Goal: Task Accomplishment & Management: Manage account settings

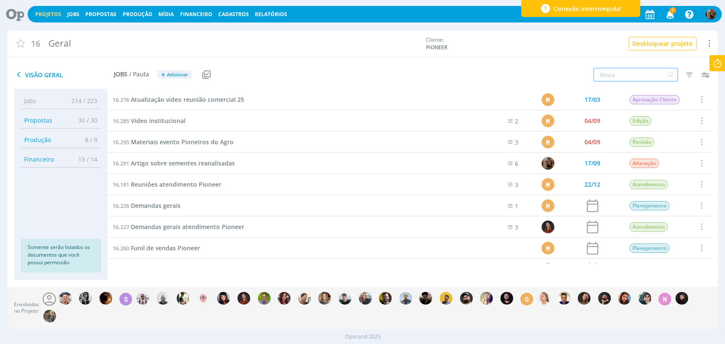
click at [603, 72] on input "text" at bounding box center [635, 75] width 84 height 14
type input "destaque"
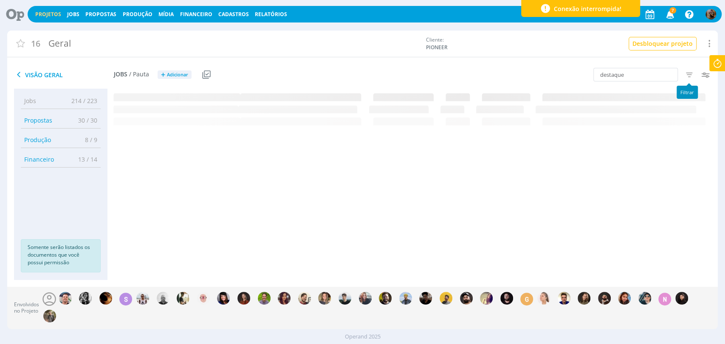
click at [683, 72] on icon "button" at bounding box center [688, 74] width 15 height 15
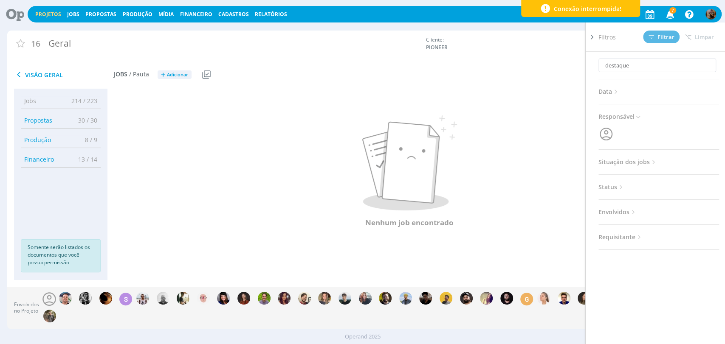
click at [639, 163] on span "Situação dos jobs" at bounding box center [627, 162] width 59 height 11
click at [652, 184] on span at bounding box center [653, 185] width 17 height 8
click at [659, 38] on span "Filtrar" at bounding box center [661, 37] width 26 height 6
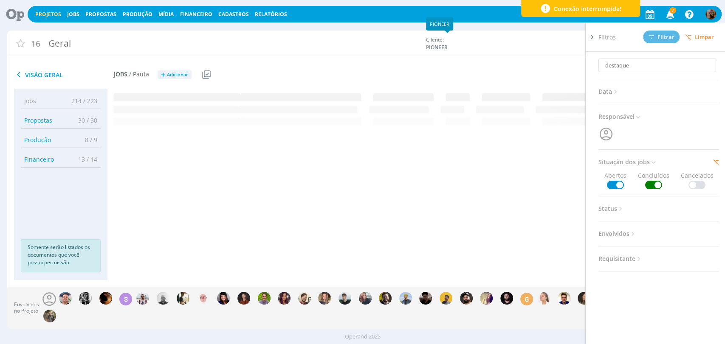
click at [578, 43] on div "Cliente: PIONEER" at bounding box center [510, 43] width 169 height 15
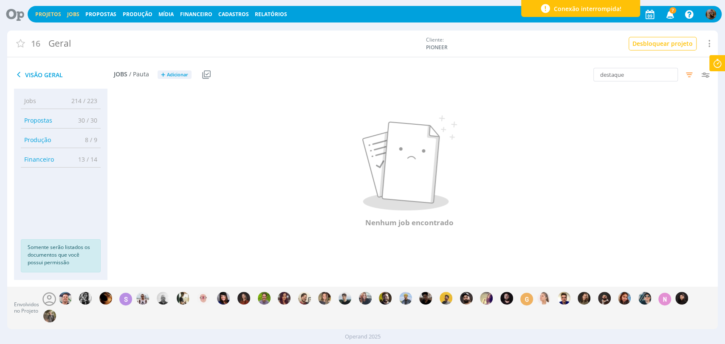
click at [75, 15] on link "Jobs" at bounding box center [73, 14] width 12 height 7
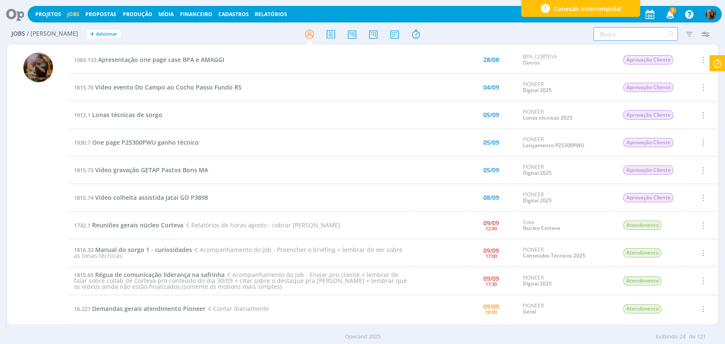
click at [600, 32] on input "text" at bounding box center [635, 34] width 84 height 14
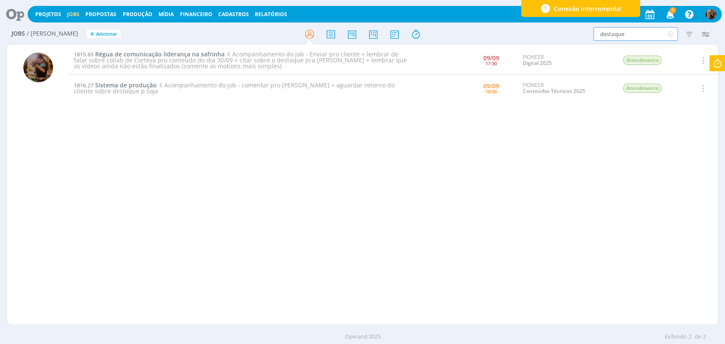
type input "destaque"
click at [685, 33] on icon "button" at bounding box center [688, 33] width 15 height 15
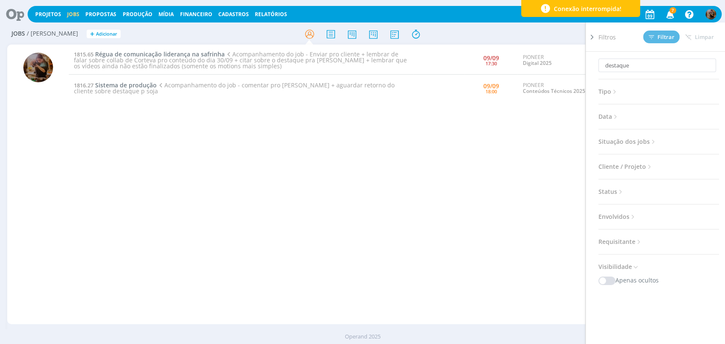
click at [633, 141] on span "Situação dos jobs" at bounding box center [627, 141] width 59 height 11
drag, startPoint x: 702, startPoint y: 65, endPoint x: 677, endPoint y: 44, distance: 33.2
click at [703, 65] on icon at bounding box center [708, 66] width 11 height 14
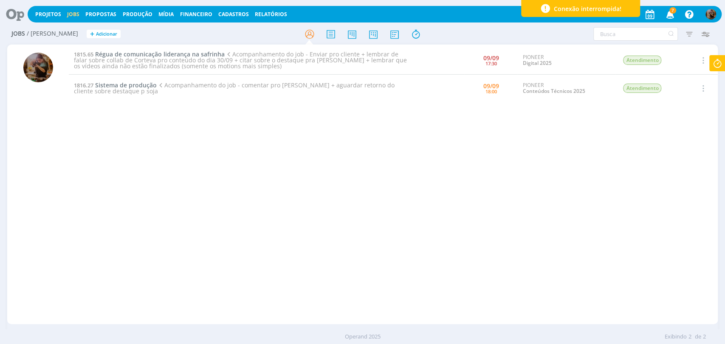
click at [668, 18] on icon "button" at bounding box center [669, 14] width 15 height 14
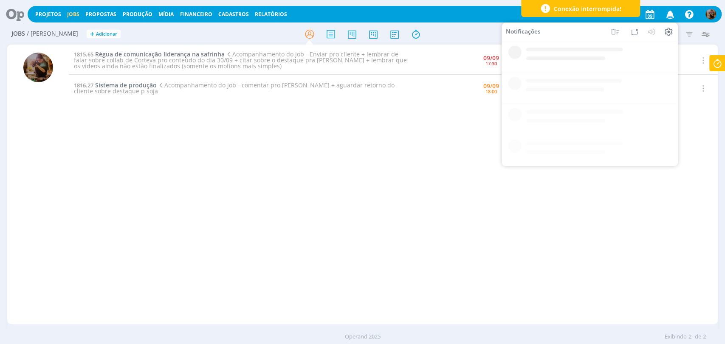
click at [668, 18] on icon "button" at bounding box center [669, 14] width 15 height 14
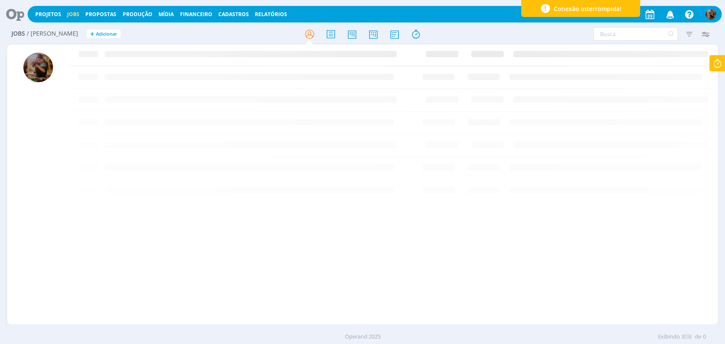
click at [461, 29] on div at bounding box center [362, 33] width 237 height 15
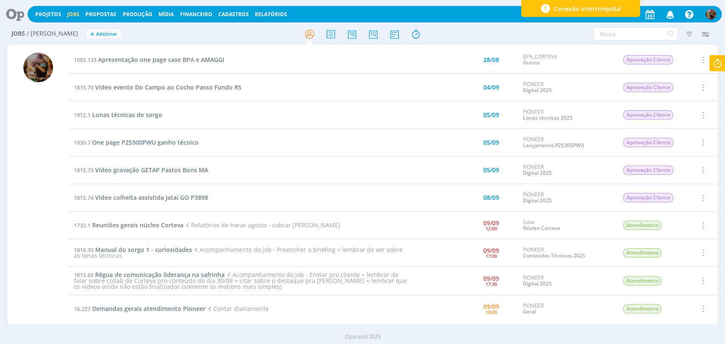
scroll to position [47, 0]
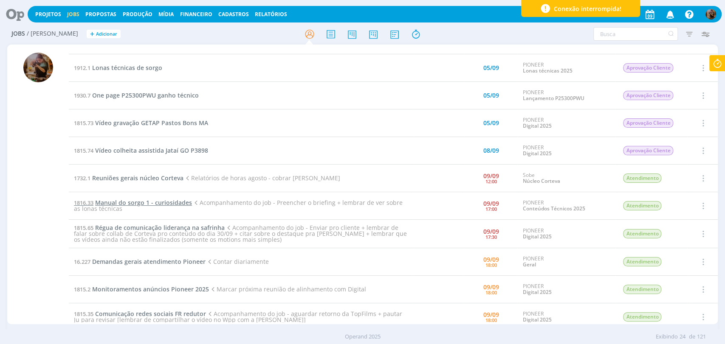
click at [171, 201] on span "Manual do sorgo 1 - curiosidades" at bounding box center [143, 203] width 97 height 8
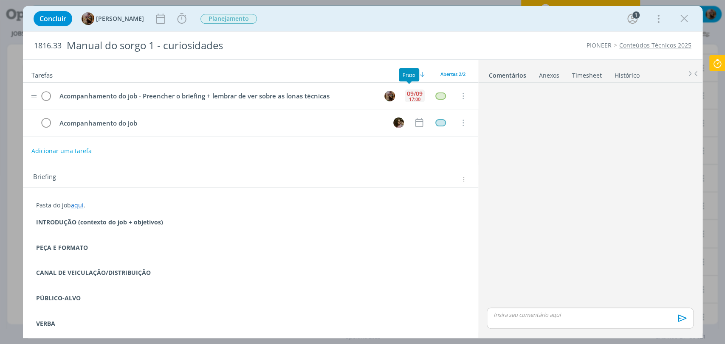
click at [413, 91] on div "09/09" at bounding box center [415, 94] width 16 height 6
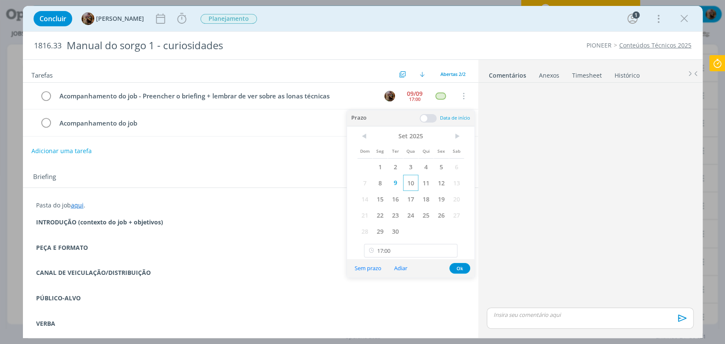
click at [411, 185] on span "10" at bounding box center [410, 183] width 15 height 16
click at [459, 266] on button "Ok" at bounding box center [459, 268] width 21 height 11
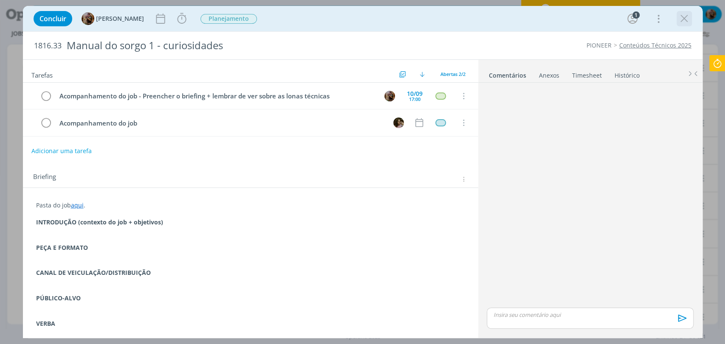
click at [680, 20] on icon "dialog" at bounding box center [684, 18] width 13 height 13
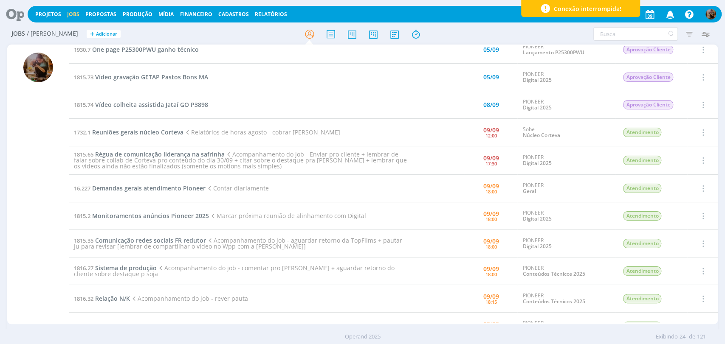
scroll to position [94, 0]
click at [172, 217] on span "Monitoramentos anúncios Pioneer 2025" at bounding box center [150, 215] width 117 height 8
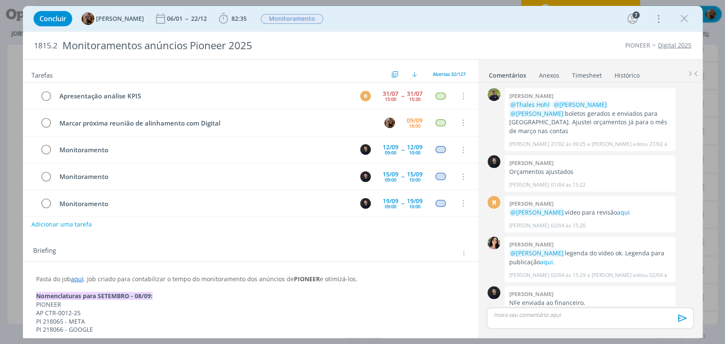
scroll to position [289, 0]
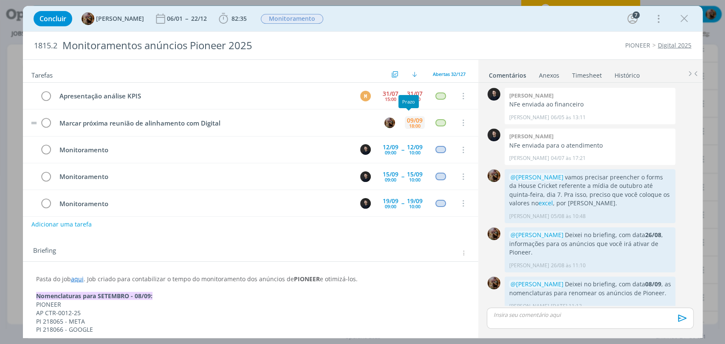
click at [411, 125] on div "18:00" at bounding box center [414, 126] width 11 height 5
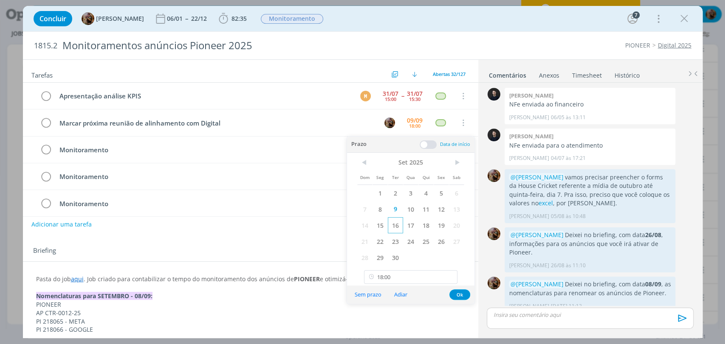
click at [394, 225] on span "16" at bounding box center [395, 225] width 15 height 16
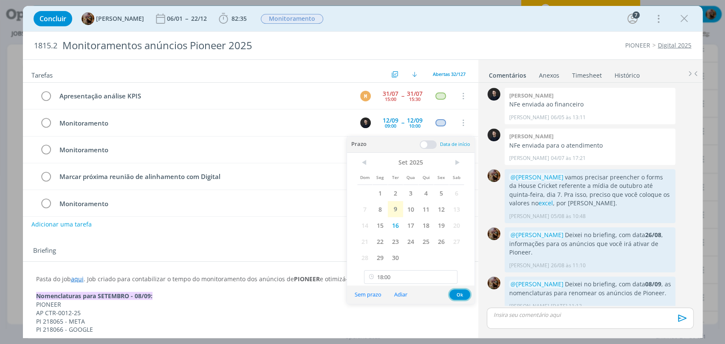
click at [455, 296] on button "Ok" at bounding box center [459, 295] width 21 height 11
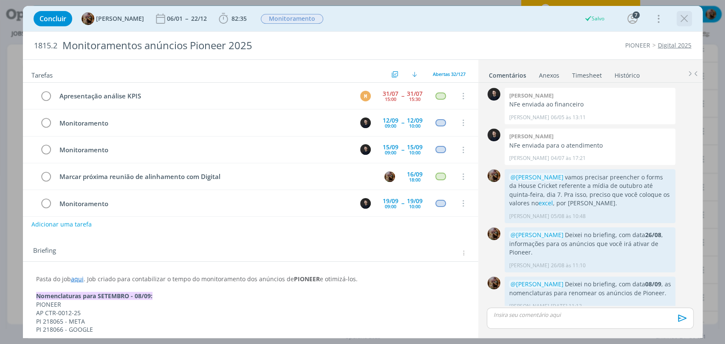
click at [682, 20] on icon "dialog" at bounding box center [684, 18] width 13 height 13
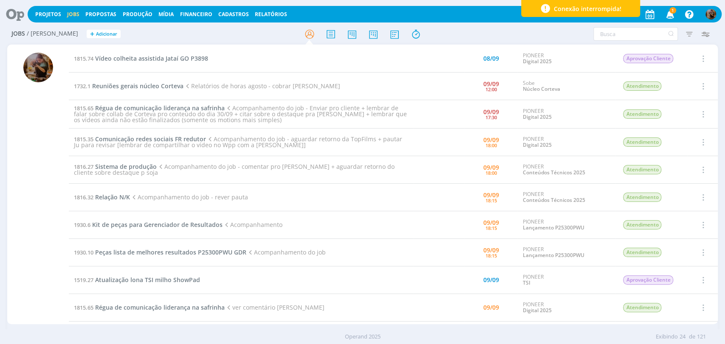
scroll to position [141, 0]
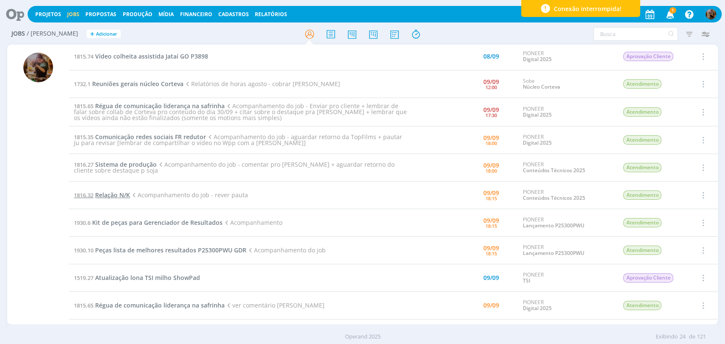
click at [117, 192] on span "Relação N/K" at bounding box center [112, 195] width 35 height 8
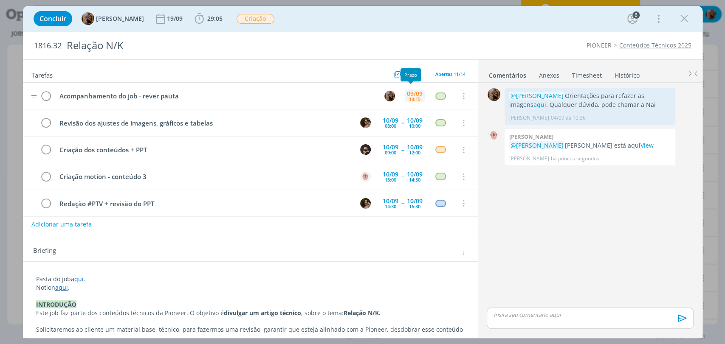
click at [416, 93] on div "09/09" at bounding box center [415, 94] width 16 height 6
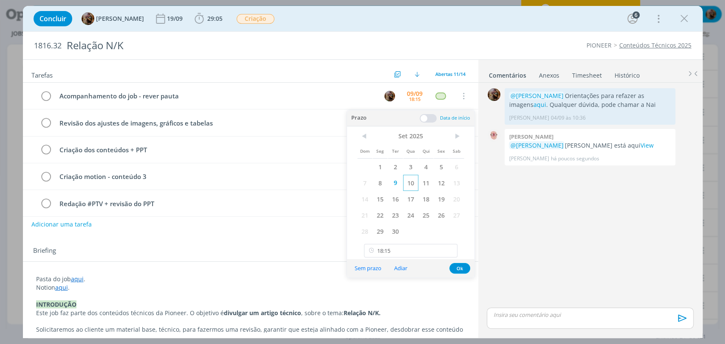
click at [412, 181] on span "10" at bounding box center [410, 183] width 15 height 16
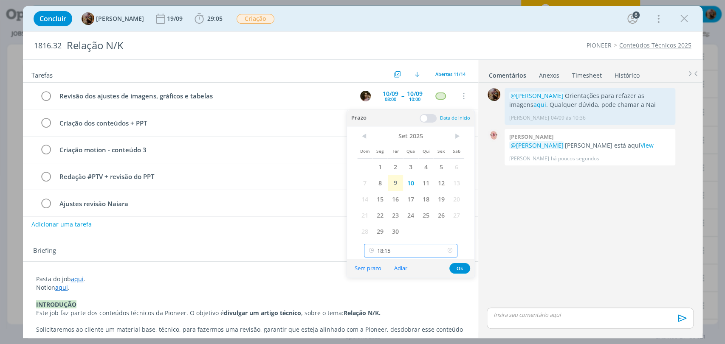
click at [404, 252] on input "18:15" at bounding box center [410, 251] width 93 height 14
click at [401, 201] on div "13:15" at bounding box center [411, 205] width 95 height 15
type input "13:15"
click at [460, 266] on button "Ok" at bounding box center [459, 268] width 21 height 11
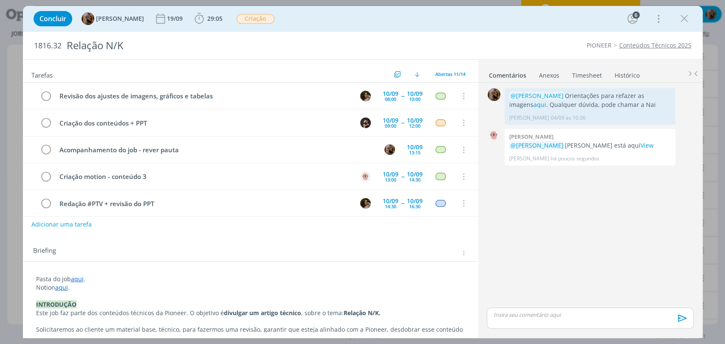
click at [559, 320] on div "dialog" at bounding box center [590, 318] width 206 height 21
click at [75, 279] on link "aqui" at bounding box center [77, 279] width 13 height 8
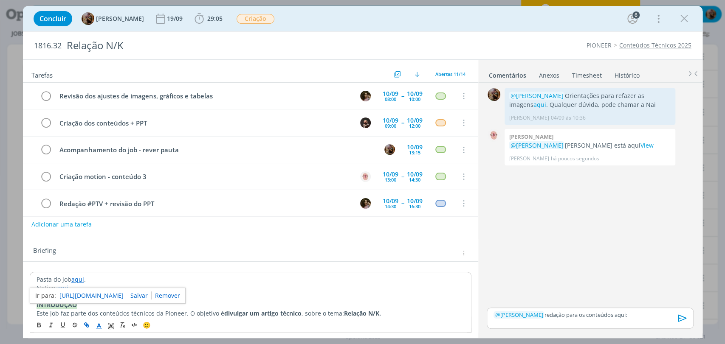
click at [99, 297] on link "https://sobeae.sharepoint.com/:f:/s/SOBEAE/El-A7e8hmWpLsM2xERhxqFoBQrgRgczFihzu…" at bounding box center [91, 295] width 64 height 11
click at [643, 313] on p "﻿ @ Douglas Morais ﻿ redação para os conteúdos aqui:" at bounding box center [589, 315] width 193 height 8
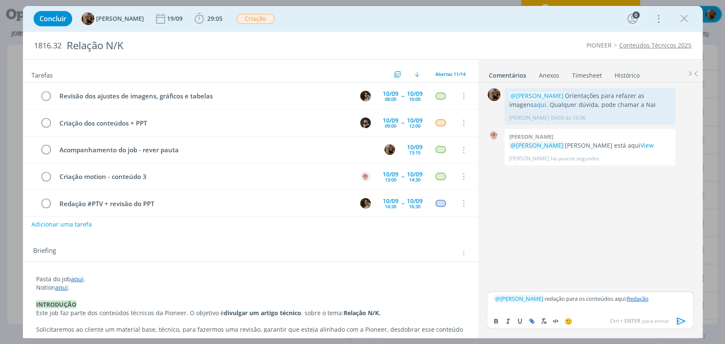
click at [679, 318] on icon "dialog" at bounding box center [681, 321] width 13 height 13
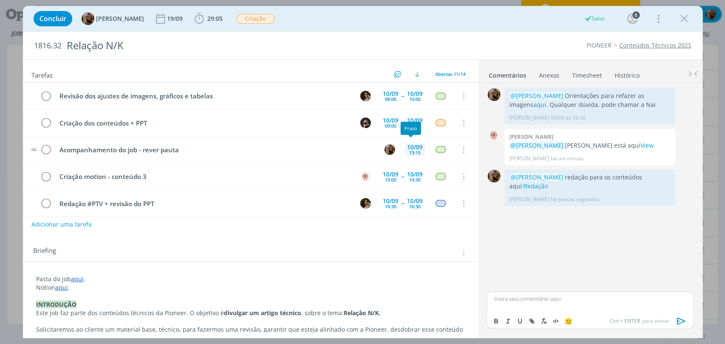
click at [411, 150] on div "13:15" at bounding box center [414, 152] width 11 height 5
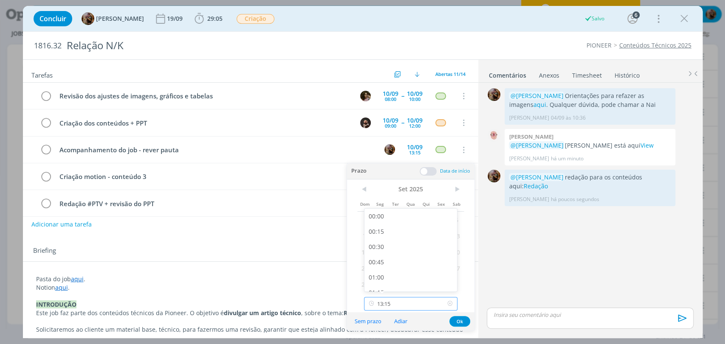
click at [396, 305] on input "13:15" at bounding box center [410, 304] width 93 height 14
click at [384, 225] on div "11:30" at bounding box center [411, 221] width 95 height 15
type input "11:30"
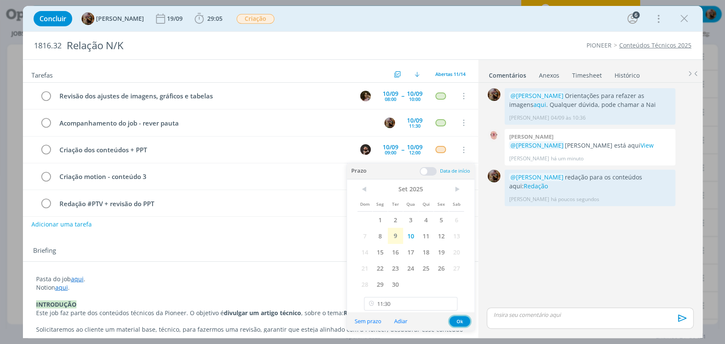
click at [456, 316] on button "Ok" at bounding box center [459, 321] width 21 height 11
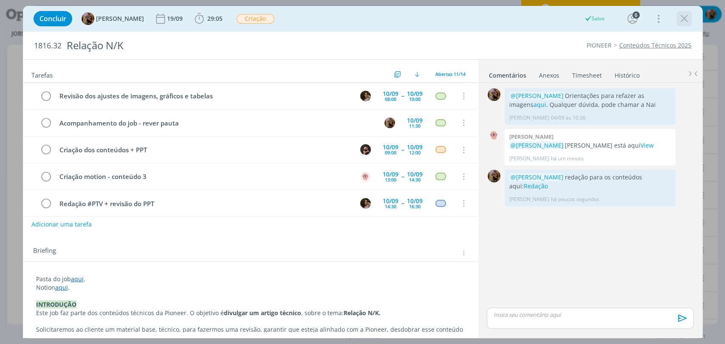
click at [682, 19] on icon "dialog" at bounding box center [684, 18] width 13 height 13
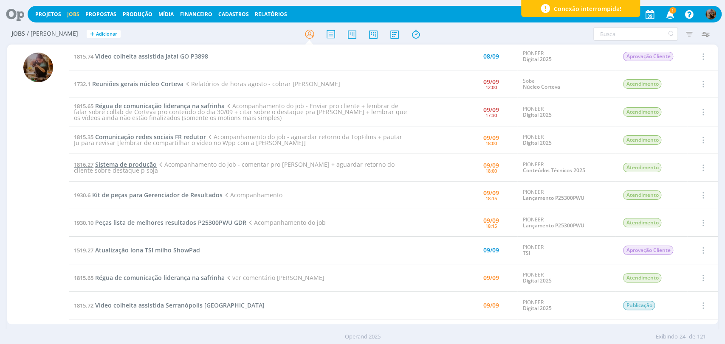
click at [138, 163] on span "Sistema de produção" at bounding box center [126, 164] width 62 height 8
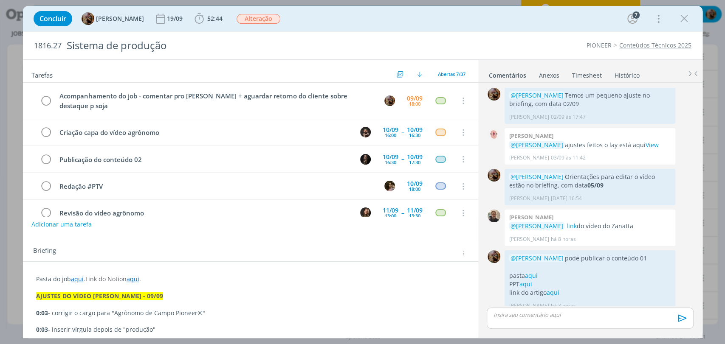
scroll to position [997, 0]
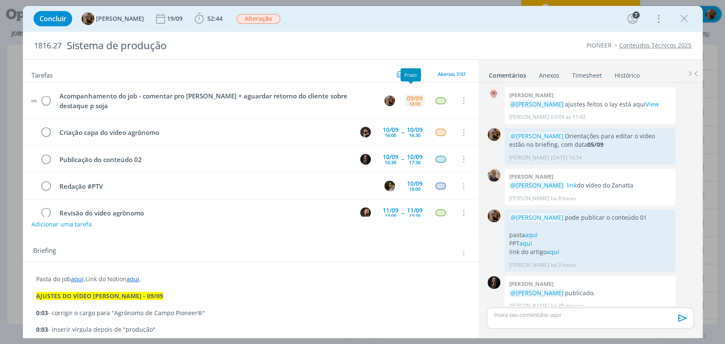
click at [414, 96] on div "09/09" at bounding box center [415, 99] width 16 height 6
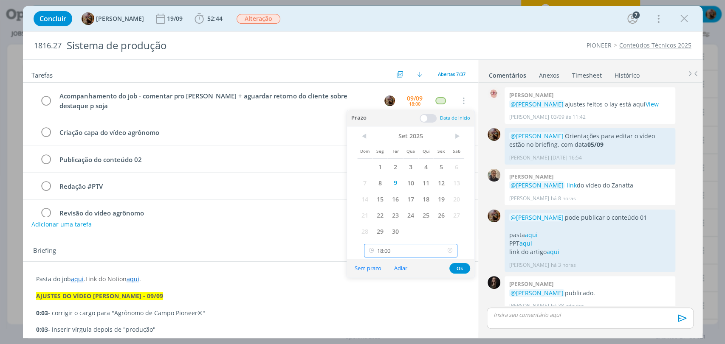
click at [404, 249] on input "18:00" at bounding box center [410, 251] width 93 height 14
click at [388, 203] on div "14:30" at bounding box center [411, 202] width 95 height 15
click at [411, 181] on span "10" at bounding box center [410, 183] width 15 height 16
click at [428, 243] on div "< Set 2025 > Dom Seg Ter Qua Qui Sex Sab 1 2 3 4 5 6 7 8 9 10 11 12 13 14 15 16…" at bounding box center [410, 193] width 127 height 133
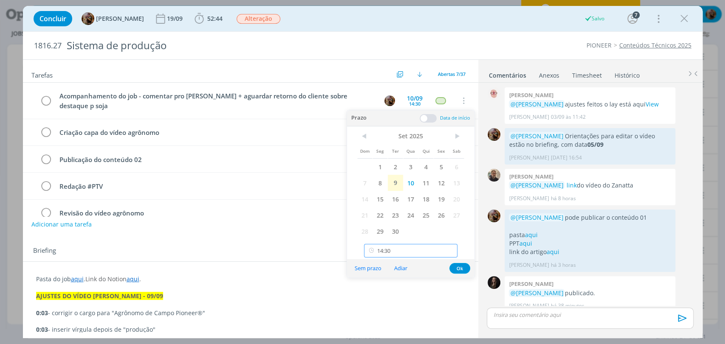
scroll to position [822, 0]
click at [398, 247] on input "14:30" at bounding box center [410, 251] width 93 height 14
click at [384, 198] on div "14:00" at bounding box center [411, 197] width 95 height 15
type input "14:00"
click at [460, 270] on button "Ok" at bounding box center [459, 268] width 21 height 11
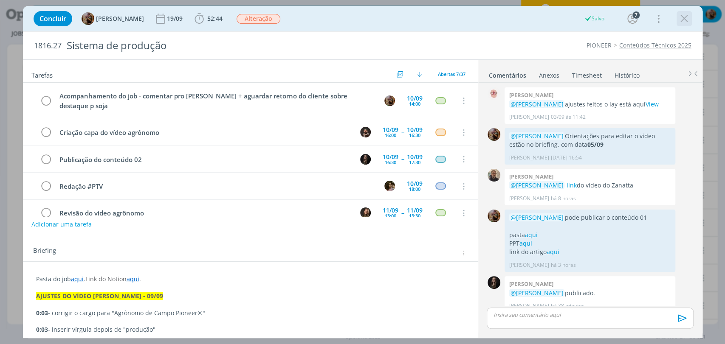
click at [684, 25] on button "dialog" at bounding box center [684, 18] width 13 height 13
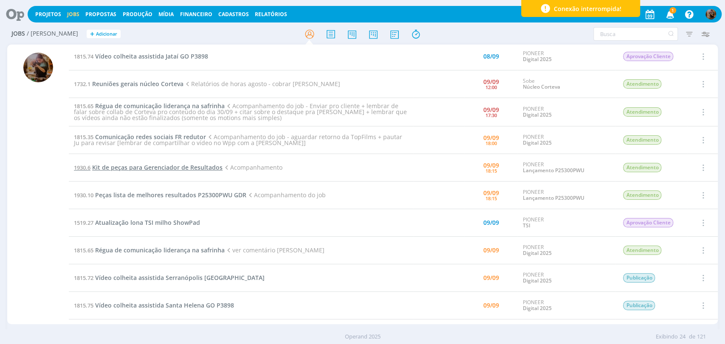
click at [195, 166] on span "Kit de peças para Gerenciador de Resultados" at bounding box center [157, 167] width 130 height 8
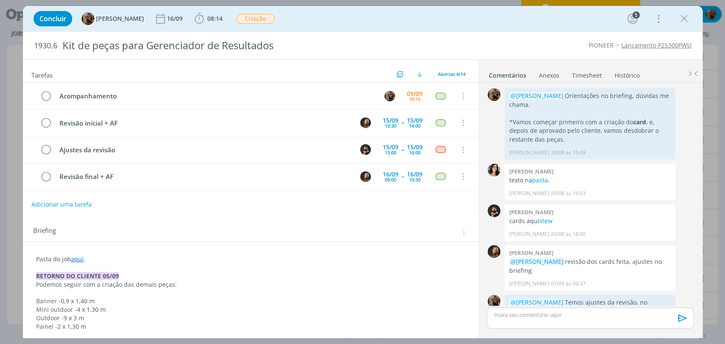
scroll to position [419, 0]
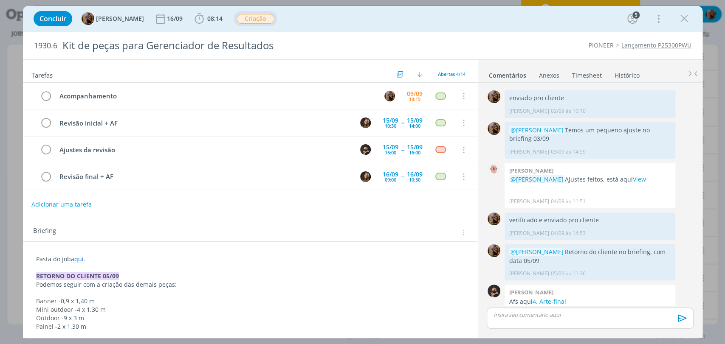
click at [258, 21] on span "Criação" at bounding box center [255, 19] width 38 height 10
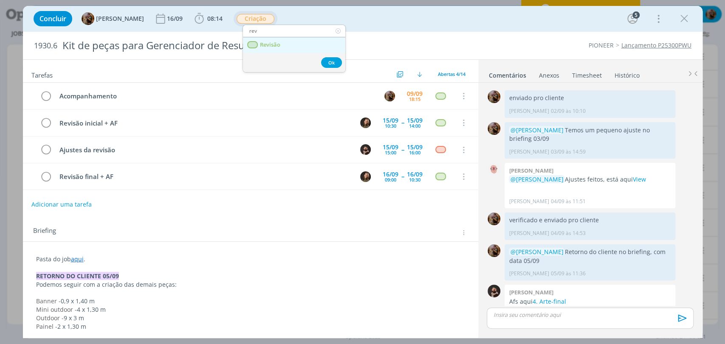
type input "rev"
click at [264, 46] on span "Revisão" at bounding box center [269, 45] width 20 height 7
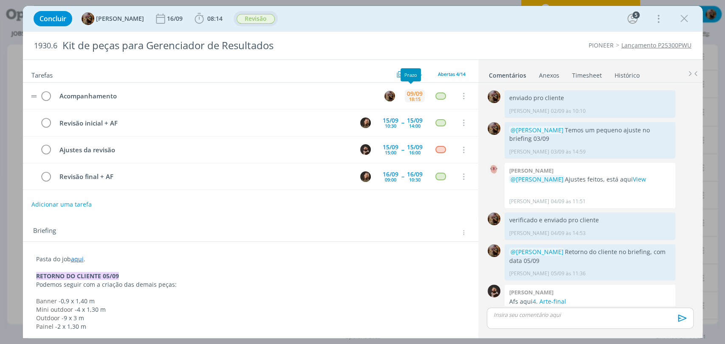
click at [409, 97] on div "18:15" at bounding box center [414, 99] width 11 height 5
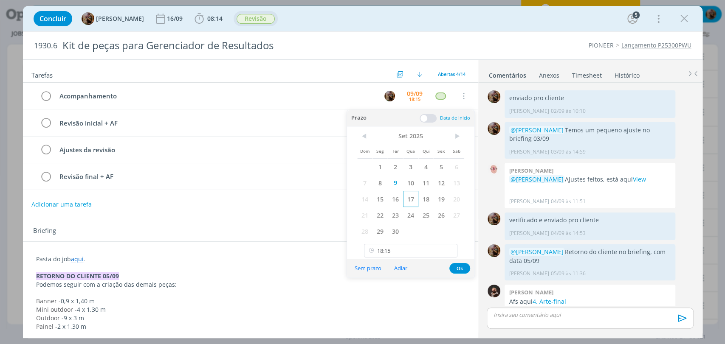
drag, startPoint x: 409, startPoint y: 184, endPoint x: 404, endPoint y: 205, distance: 20.9
click at [409, 184] on span "10" at bounding box center [410, 183] width 15 height 16
click at [404, 251] on input "18:15" at bounding box center [410, 251] width 93 height 14
click at [383, 229] on div "14:30" at bounding box center [411, 234] width 95 height 15
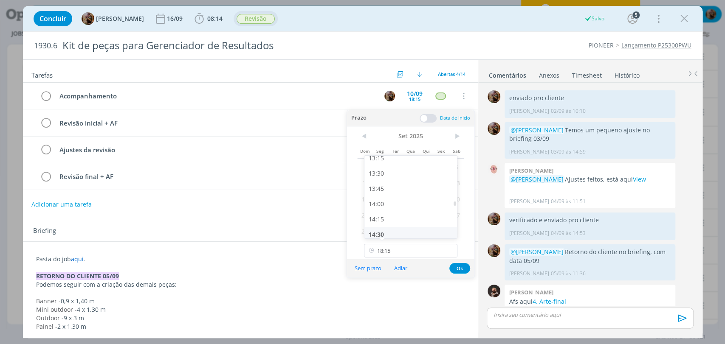
type input "14:30"
click at [459, 269] on button "Ok" at bounding box center [459, 268] width 21 height 11
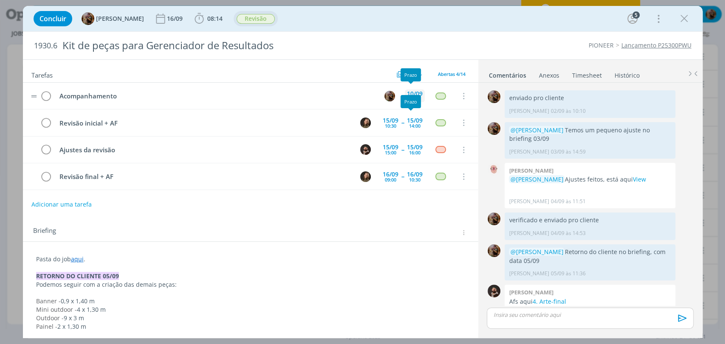
click at [413, 92] on div "10/09" at bounding box center [415, 94] width 16 height 6
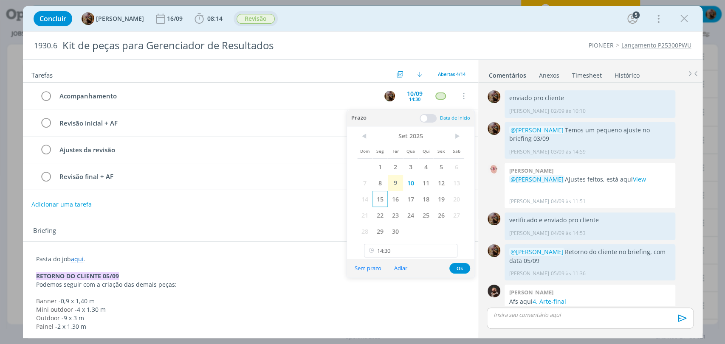
click at [378, 198] on span "15" at bounding box center [379, 199] width 15 height 16
click at [461, 268] on button "Ok" at bounding box center [459, 268] width 21 height 11
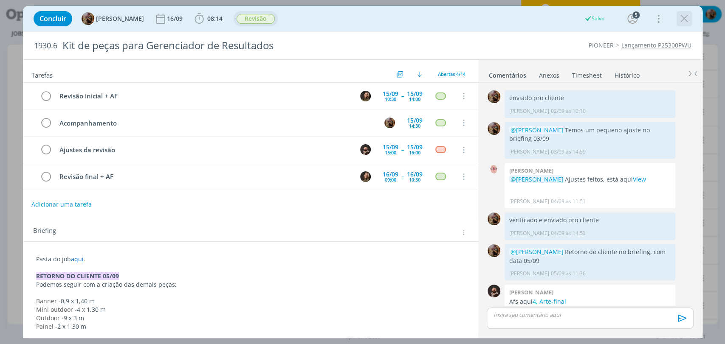
click at [680, 17] on icon "dialog" at bounding box center [684, 18] width 13 height 13
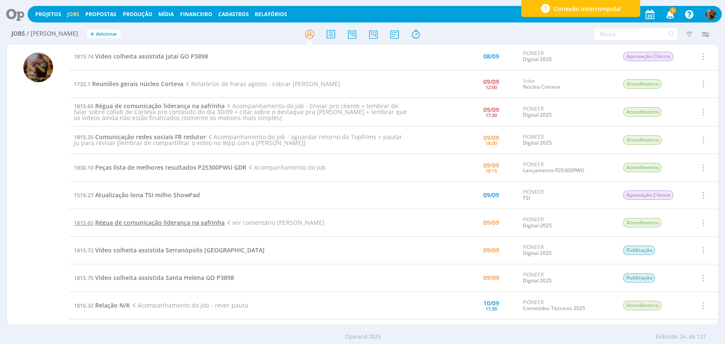
click at [194, 225] on span "Régua de comunicação liderança na safrinha" at bounding box center [159, 223] width 129 height 8
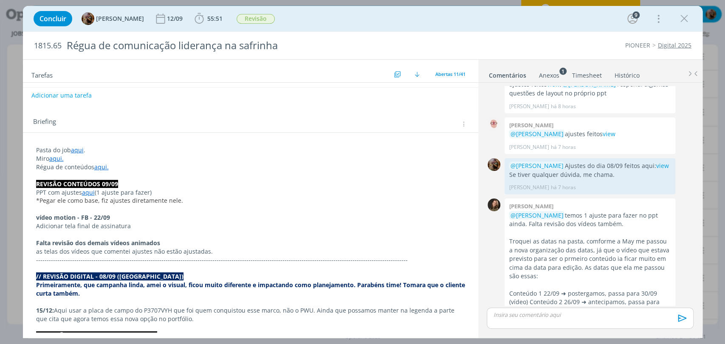
scroll to position [141, 0]
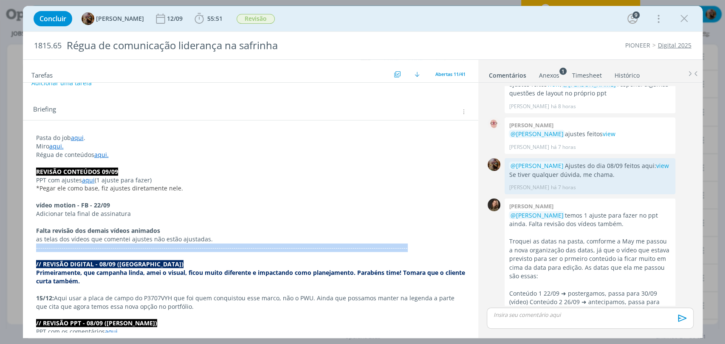
drag, startPoint x: 383, startPoint y: 249, endPoint x: 26, endPoint y: 245, distance: 356.2
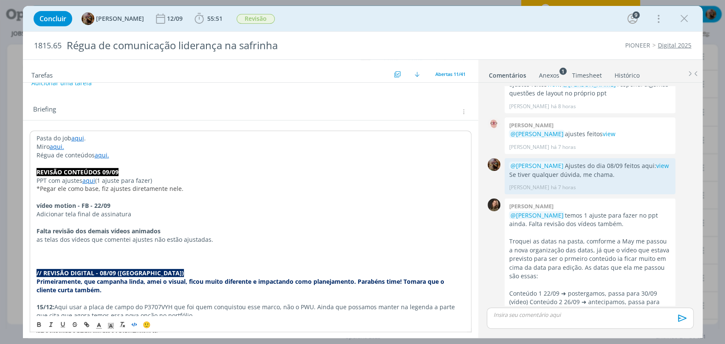
click at [133, 327] on icon "dialog" at bounding box center [134, 324] width 7 height 7
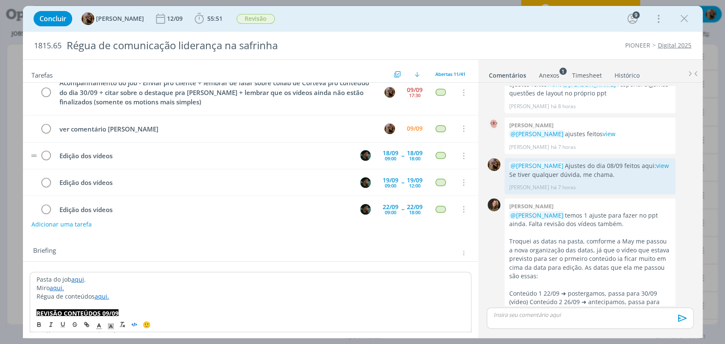
scroll to position [0, 0]
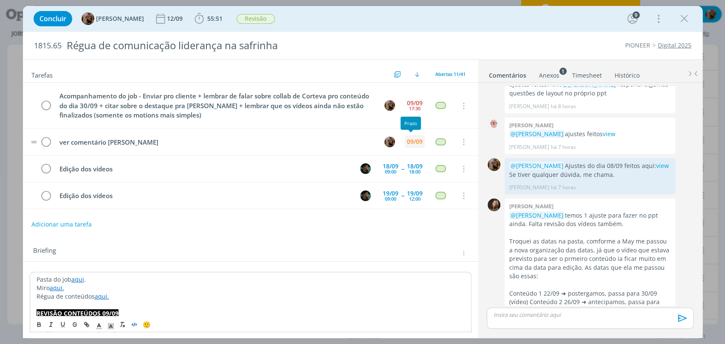
click at [411, 143] on div "09/09" at bounding box center [415, 142] width 16 height 6
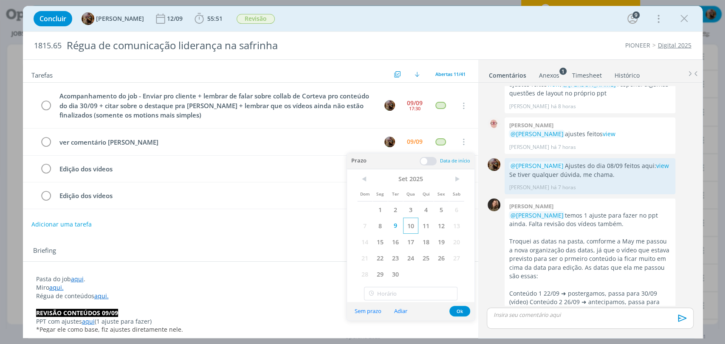
click at [411, 225] on span "10" at bounding box center [410, 226] width 15 height 16
click at [401, 289] on input "text" at bounding box center [410, 294] width 93 height 14
click at [383, 223] on div "09:00" at bounding box center [411, 225] width 95 height 15
type input "09:00"
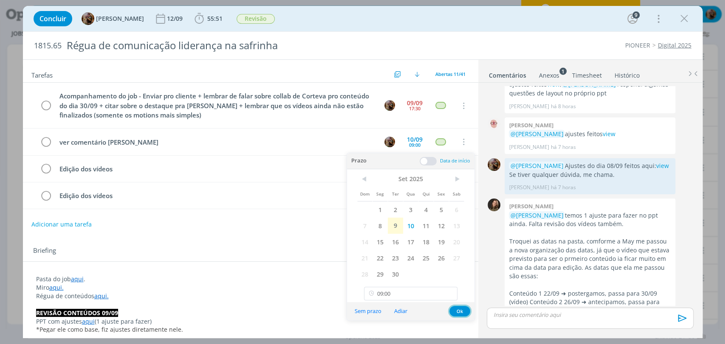
click at [459, 312] on button "Ok" at bounding box center [459, 311] width 21 height 11
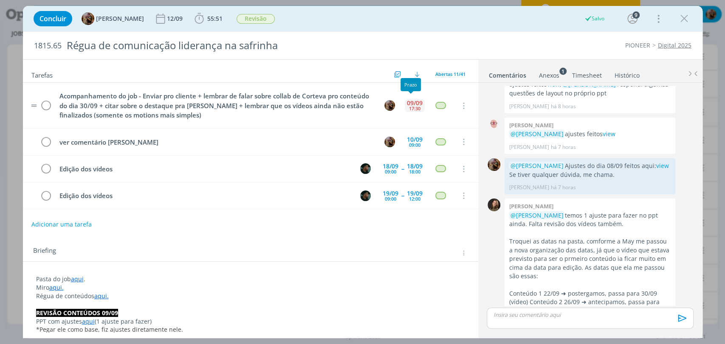
click at [412, 107] on div "17:30" at bounding box center [414, 108] width 11 height 5
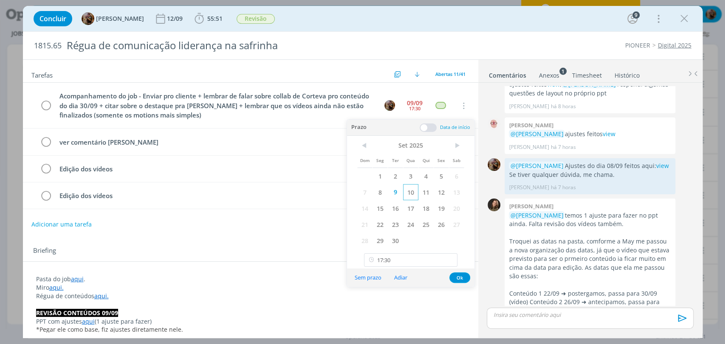
click at [411, 192] on span "10" at bounding box center [410, 192] width 15 height 16
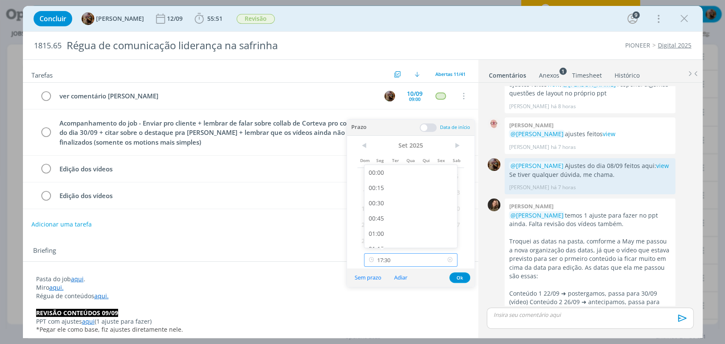
click at [404, 256] on input "17:30" at bounding box center [410, 260] width 93 height 14
click at [388, 217] on div "09:30" at bounding box center [411, 220] width 95 height 15
type input "09:30"
click at [456, 279] on button "Ok" at bounding box center [459, 278] width 21 height 11
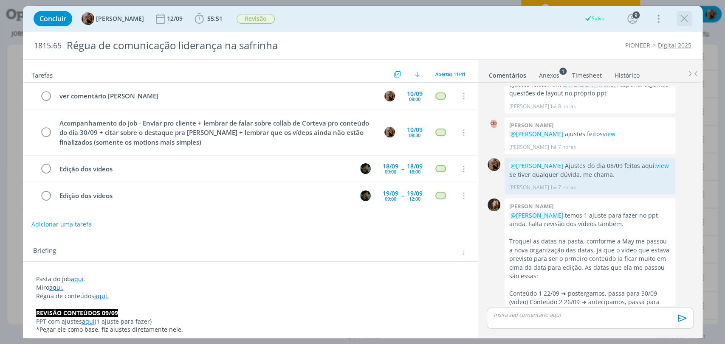
click at [683, 21] on icon "dialog" at bounding box center [684, 18] width 13 height 13
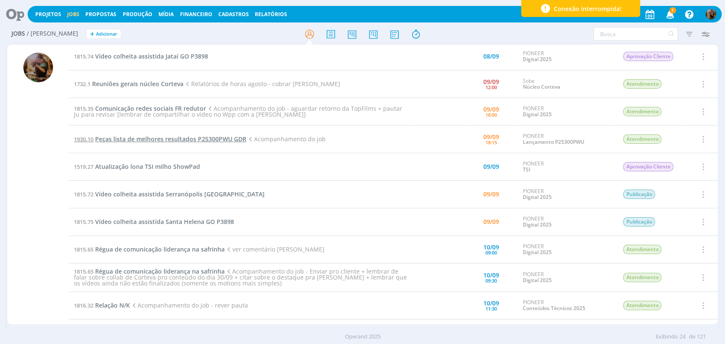
click at [193, 140] on span "Peças lista de melhores resultados P25300PWU GDR" at bounding box center [170, 139] width 151 height 8
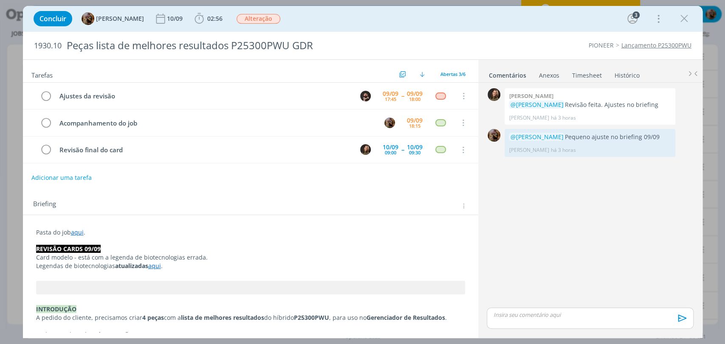
scroll to position [82, 0]
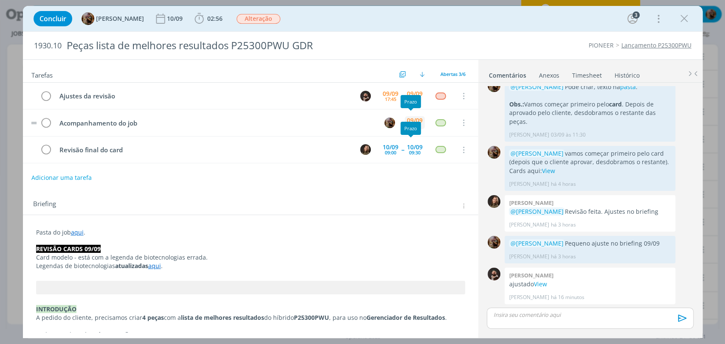
click at [412, 119] on div "09/09" at bounding box center [415, 121] width 16 height 6
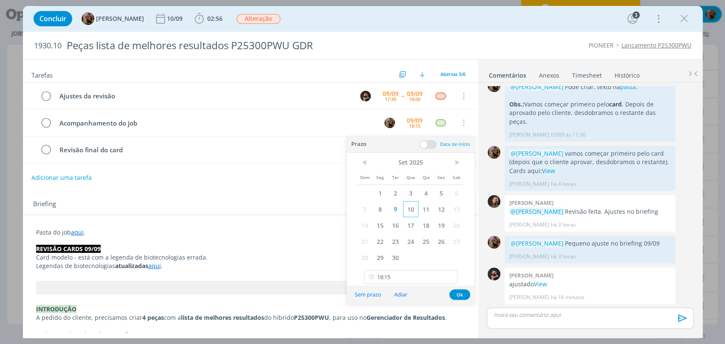
click at [406, 210] on span "10" at bounding box center [410, 209] width 15 height 16
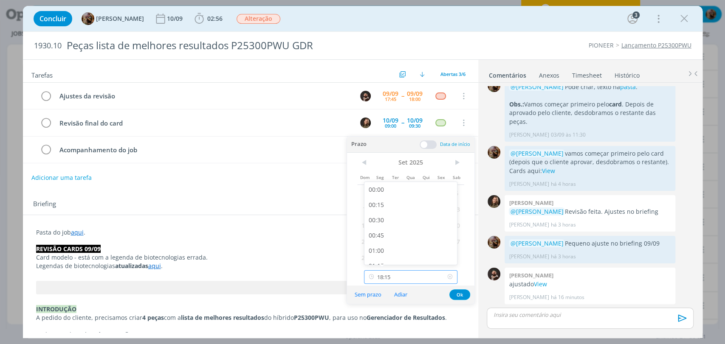
click at [410, 277] on input "18:15" at bounding box center [410, 277] width 93 height 14
click at [276, 15] on span "Alteração" at bounding box center [258, 19] width 44 height 10
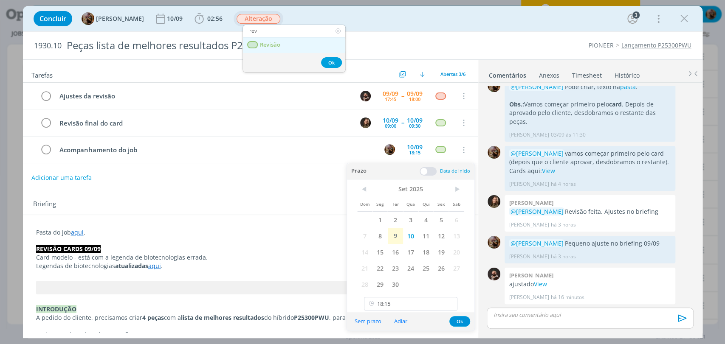
type input "rev"
click at [282, 47] on link "Revisão" at bounding box center [294, 45] width 102 height 16
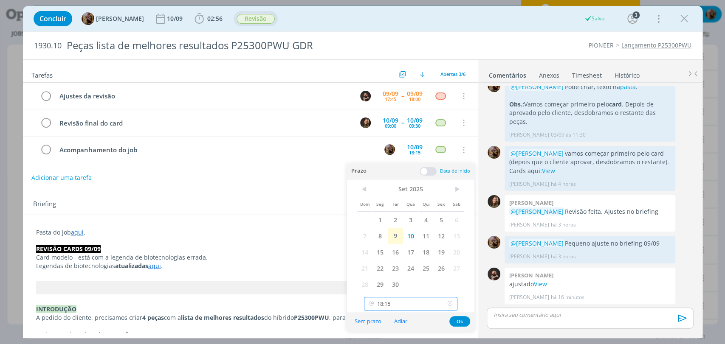
scroll to position [1051, 0]
drag, startPoint x: 399, startPoint y: 302, endPoint x: 397, endPoint y: 262, distance: 40.0
click at [399, 303] on input "18:15" at bounding box center [410, 304] width 93 height 14
click at [396, 270] on div "15:00" at bounding box center [411, 270] width 95 height 15
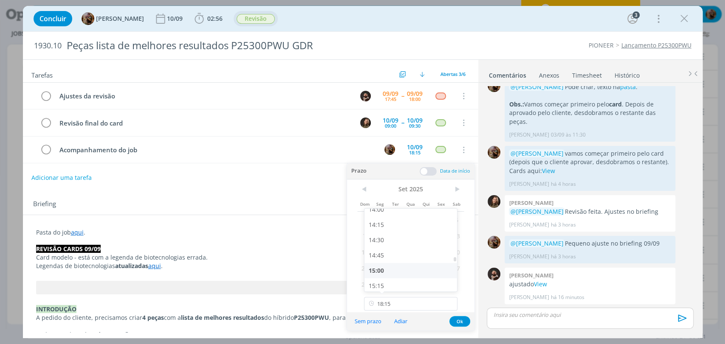
type input "15:00"
click at [464, 323] on button "Ok" at bounding box center [459, 321] width 21 height 11
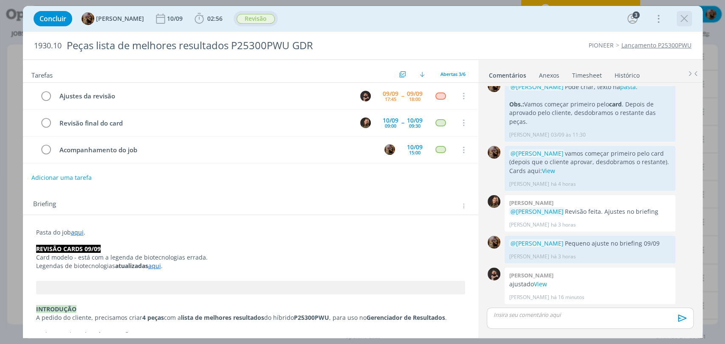
click at [681, 18] on icon "dialog" at bounding box center [684, 18] width 13 height 13
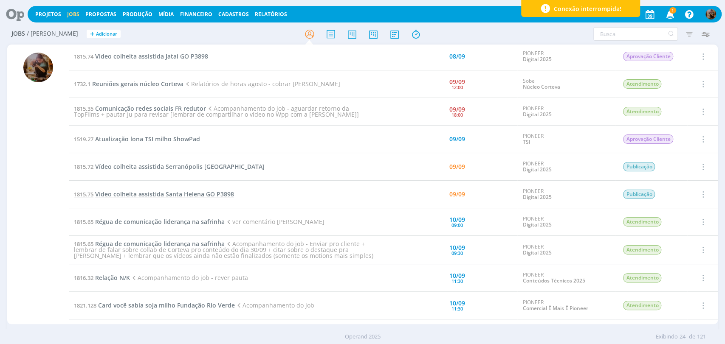
click at [182, 191] on span "Vídeo colheita assistida Santa Helena GO P3898" at bounding box center [164, 194] width 139 height 8
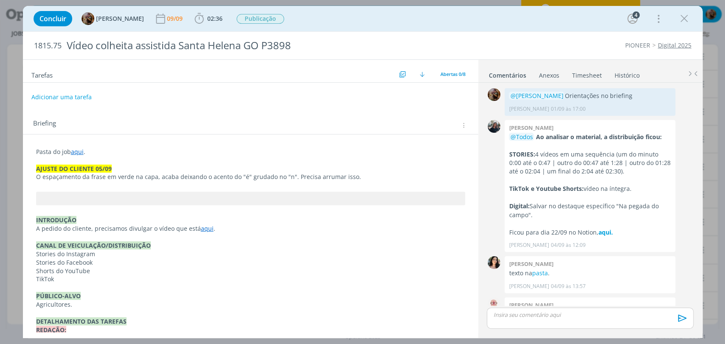
scroll to position [335, 0]
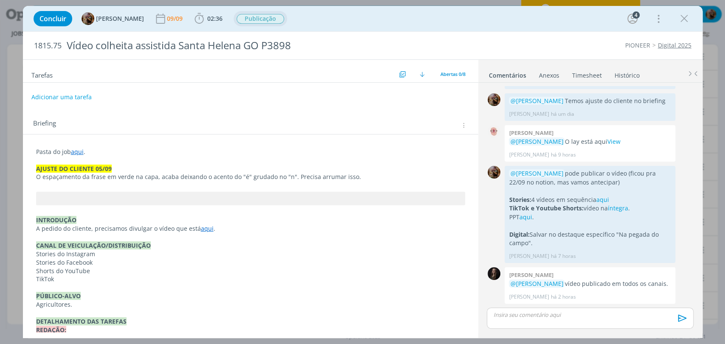
click at [259, 17] on span "Publicação" at bounding box center [260, 19] width 48 height 10
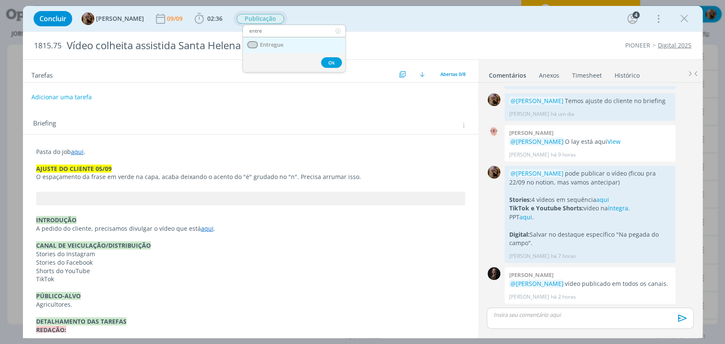
type input "entre"
click at [268, 47] on span "Entregue" at bounding box center [270, 45] width 23 height 7
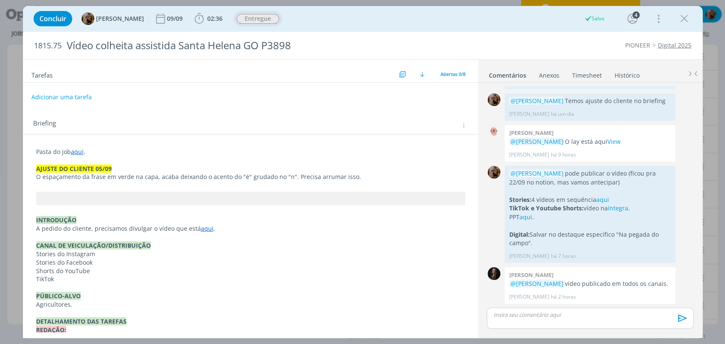
click at [581, 74] on link "Timesheet" at bounding box center [586, 74] width 31 height 12
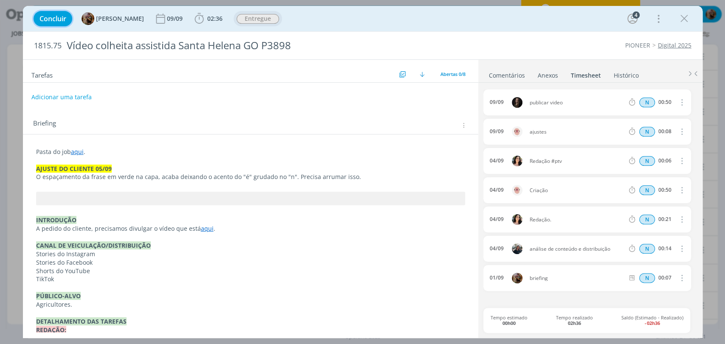
click at [65, 16] on span "Concluir" at bounding box center [52, 18] width 27 height 7
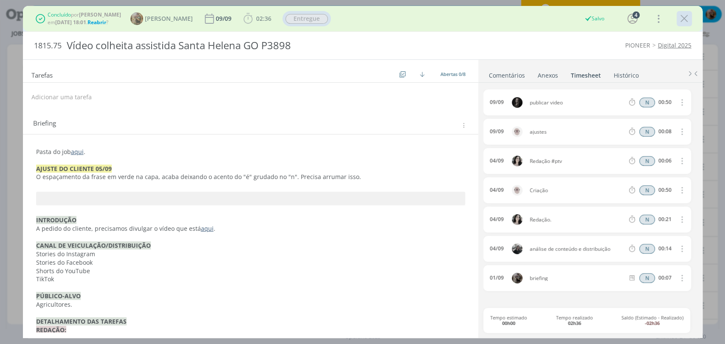
click at [686, 21] on icon "dialog" at bounding box center [684, 18] width 13 height 13
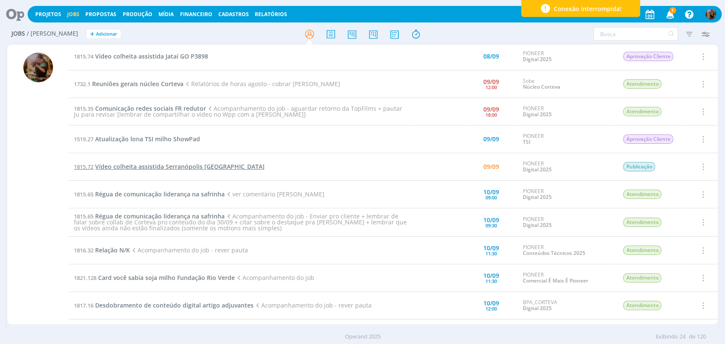
click at [203, 168] on span "Vídeo colheita assistida Serranópolis Goiás" at bounding box center [179, 167] width 169 height 8
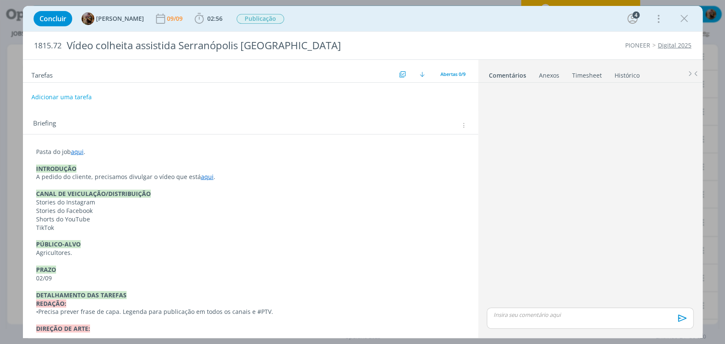
scroll to position [561, 0]
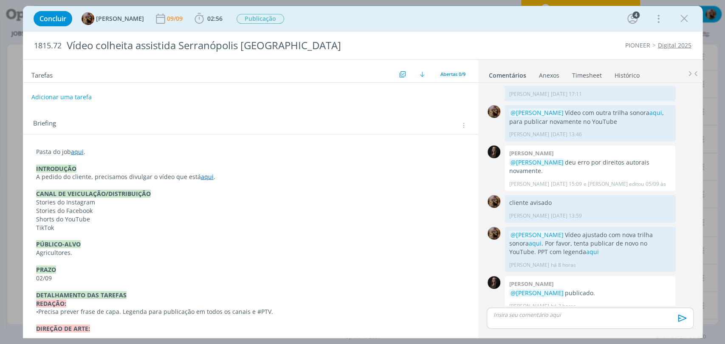
click at [578, 73] on link "Timesheet" at bounding box center [586, 74] width 31 height 12
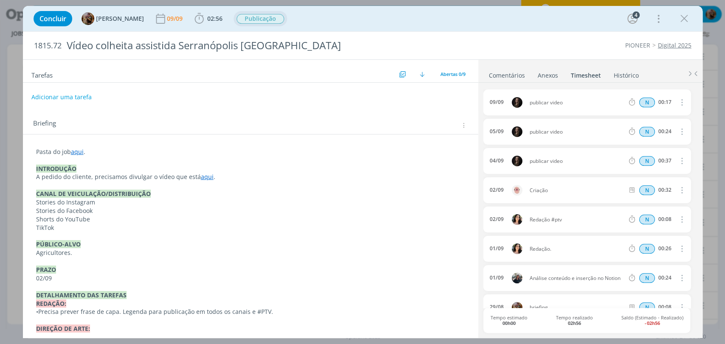
click at [275, 17] on span "Publicação" at bounding box center [260, 19] width 48 height 10
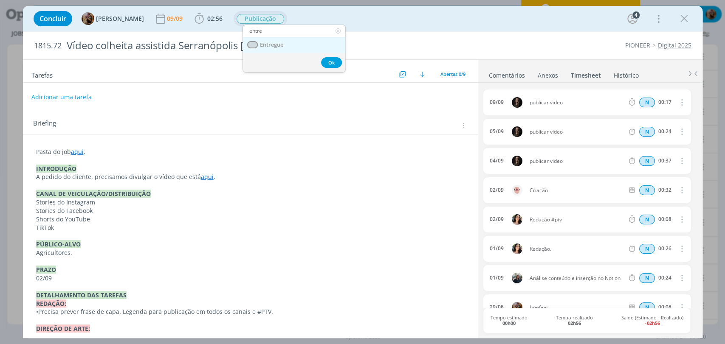
type input "entre"
click at [274, 45] on span "Entregue" at bounding box center [270, 45] width 23 height 7
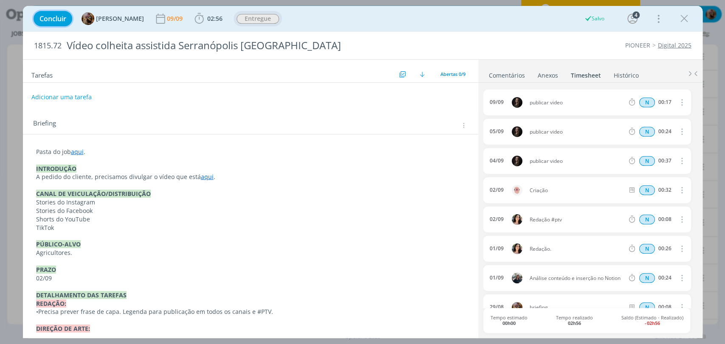
click at [64, 22] on span "Concluir" at bounding box center [52, 18] width 27 height 7
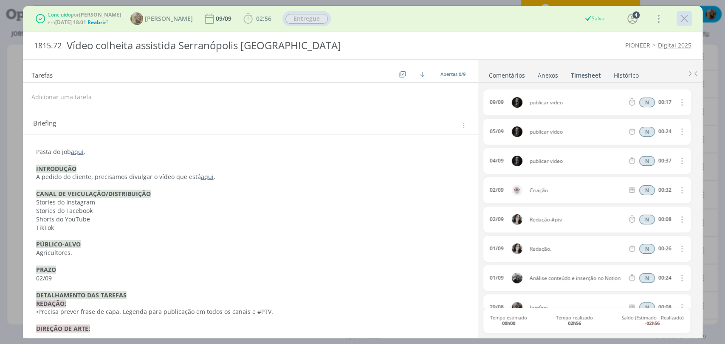
click at [680, 20] on icon "dialog" at bounding box center [684, 18] width 13 height 13
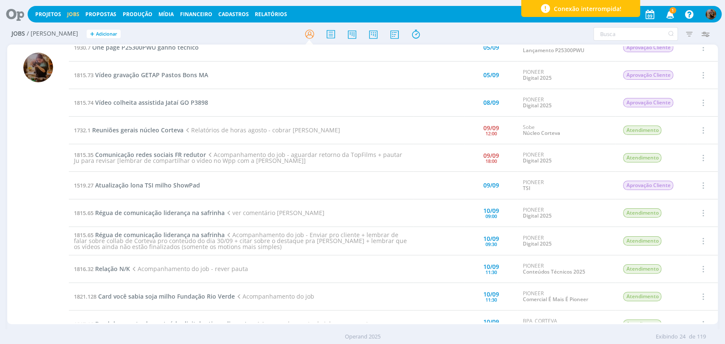
scroll to position [94, 0]
click at [194, 150] on td "1815.35 Comunicação redes sociais FR redutor Acompanhamento do job - aguardar r…" at bounding box center [241, 159] width 345 height 28
click at [194, 152] on span "Comunicação redes sociais FR redutor" at bounding box center [150, 156] width 111 height 8
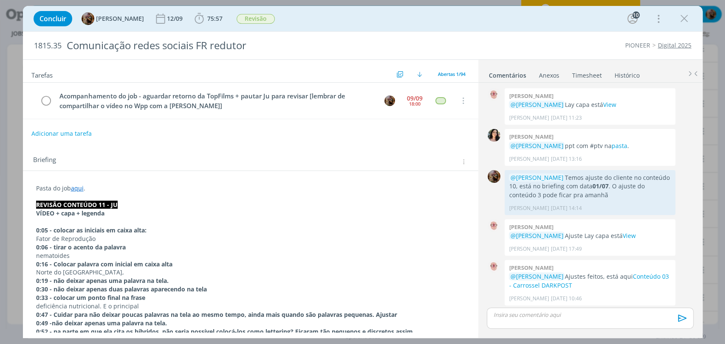
scroll to position [864, 0]
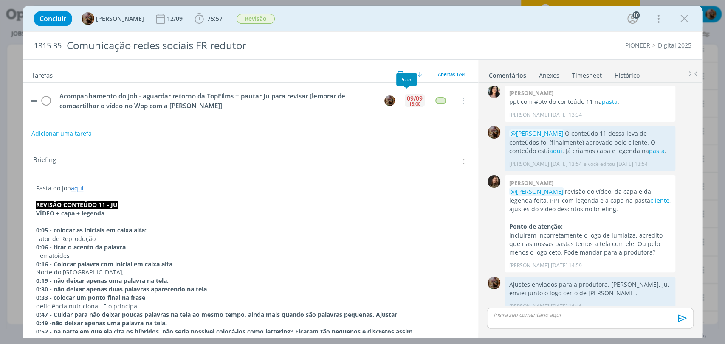
click at [413, 105] on div "18:00" at bounding box center [414, 103] width 11 height 5
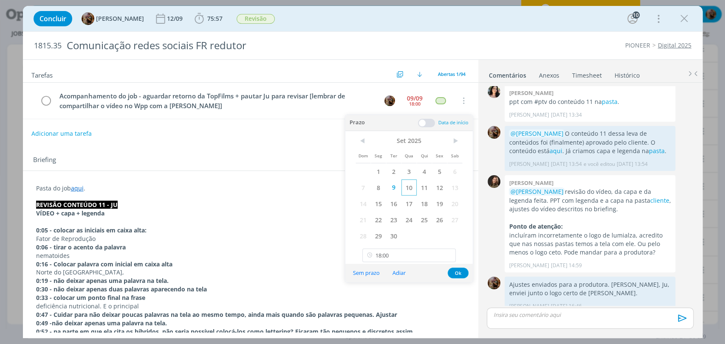
click at [409, 186] on span "10" at bounding box center [408, 188] width 15 height 16
click at [460, 274] on button "Ok" at bounding box center [457, 273] width 21 height 11
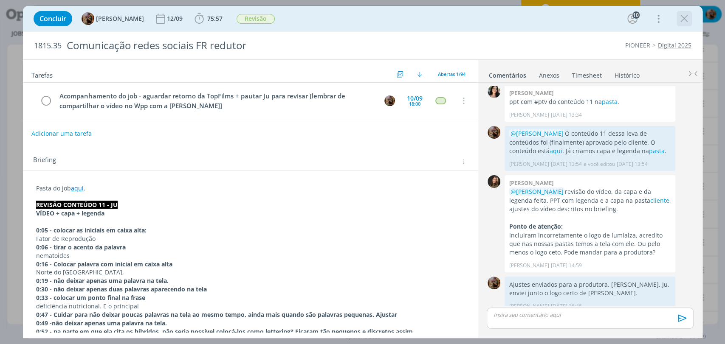
click at [680, 22] on icon "dialog" at bounding box center [684, 18] width 13 height 13
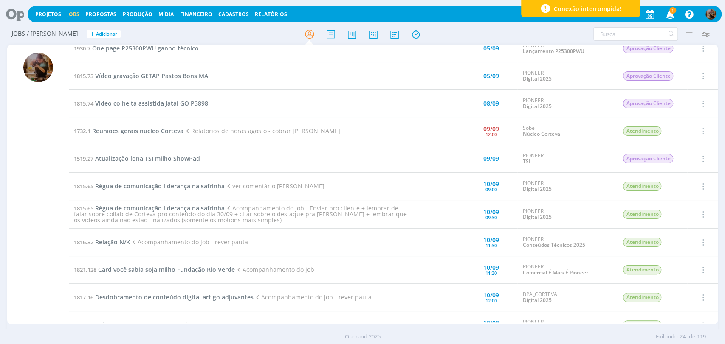
click at [169, 132] on span "Reuniões gerais núcleo Corteva" at bounding box center [137, 131] width 91 height 8
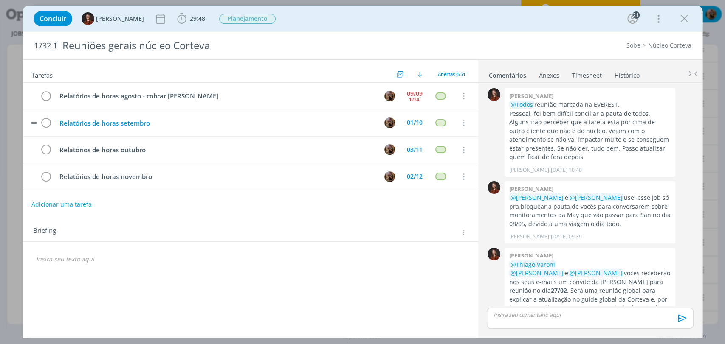
scroll to position [200, 0]
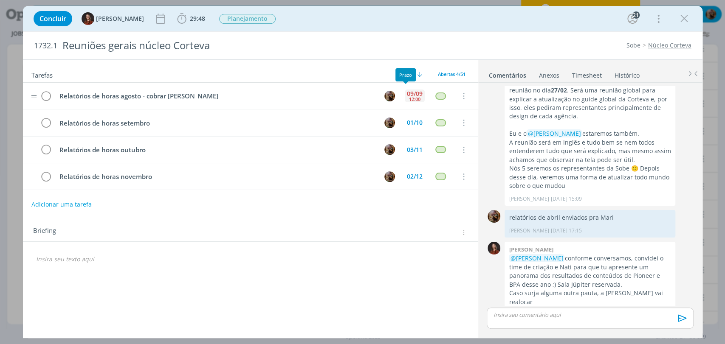
click at [407, 93] on div "09/09" at bounding box center [415, 94] width 16 height 6
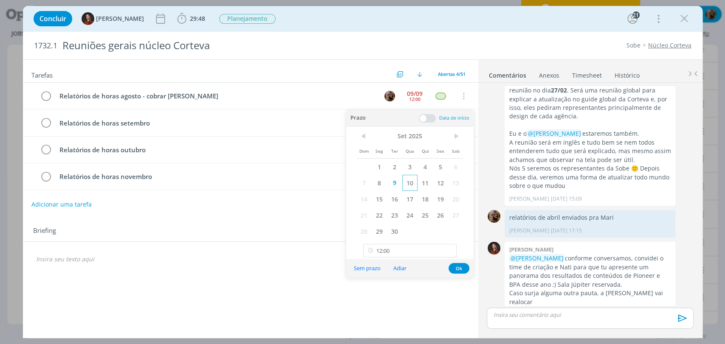
click at [412, 184] on span "10" at bounding box center [409, 183] width 15 height 16
click at [454, 268] on button "Ok" at bounding box center [458, 268] width 21 height 11
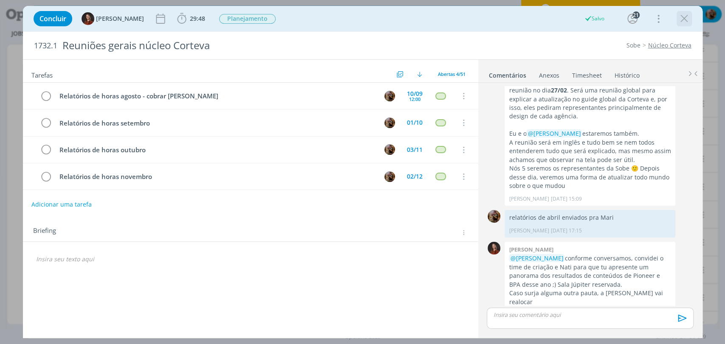
click at [678, 19] on icon "dialog" at bounding box center [684, 18] width 13 height 13
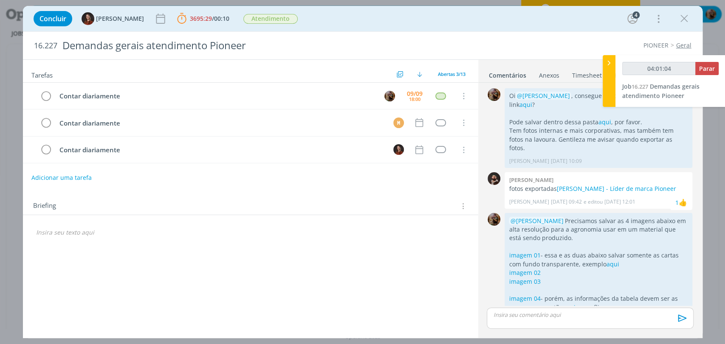
scroll to position [90, 0]
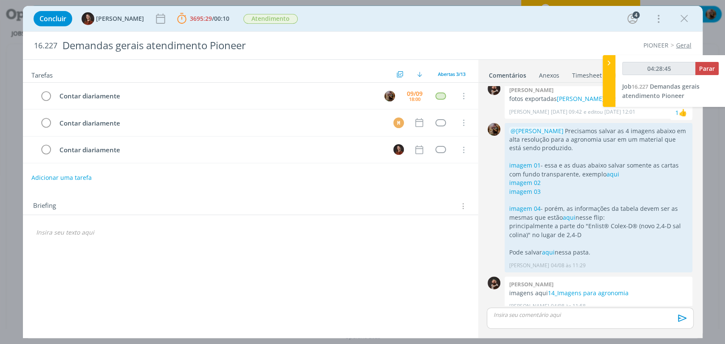
type input "04:29:45"
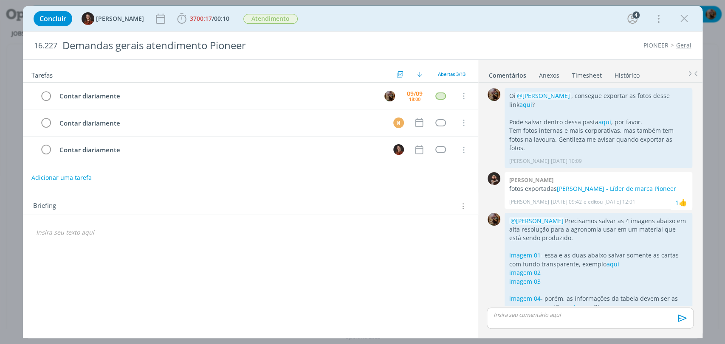
scroll to position [90, 0]
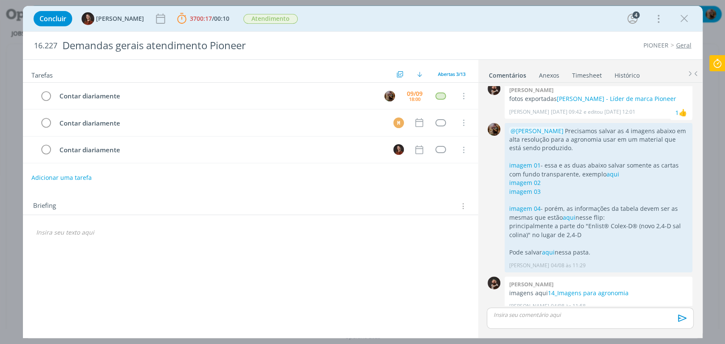
click at [354, 186] on div "Tarefas Usar Job de template Criar template a partir deste job Visualizar Templ…" at bounding box center [250, 196] width 455 height 273
click at [684, 21] on icon "dialog" at bounding box center [684, 18] width 13 height 13
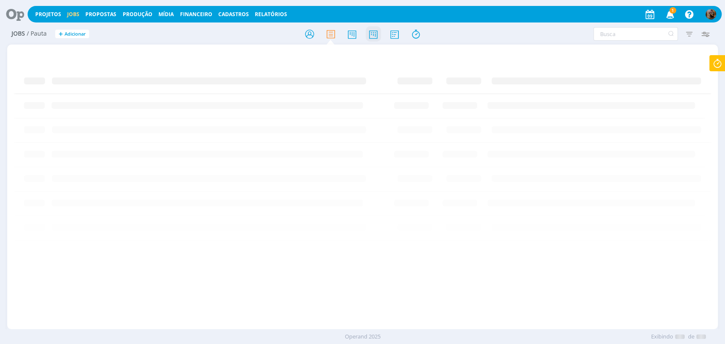
click at [373, 38] on icon at bounding box center [372, 34] width 15 height 17
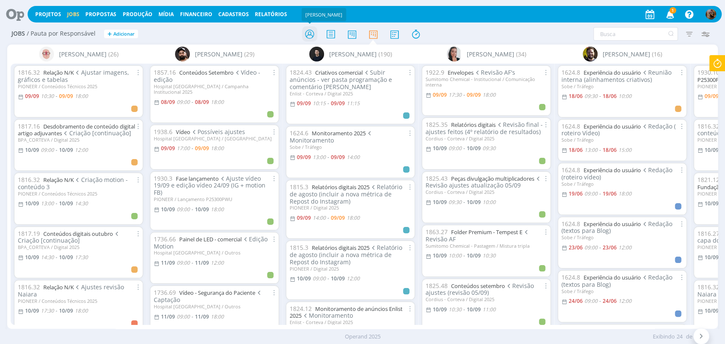
click at [309, 42] on icon at bounding box center [308, 34] width 15 height 17
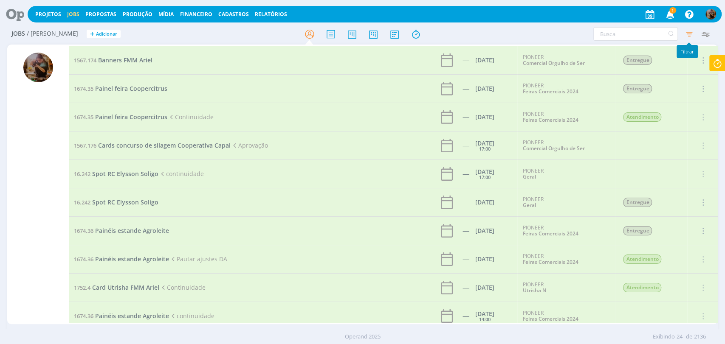
click at [689, 35] on icon "button" at bounding box center [688, 33] width 15 height 15
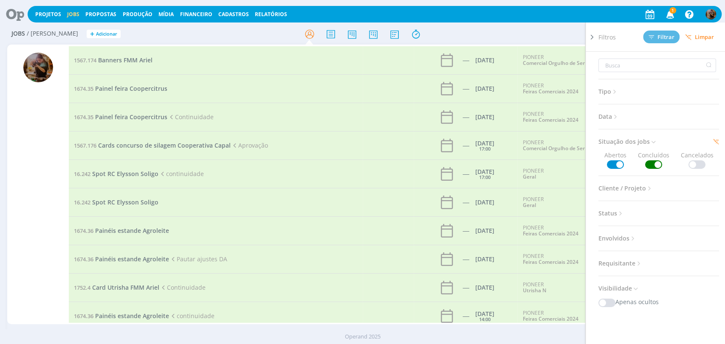
click at [652, 161] on span at bounding box center [653, 164] width 17 height 8
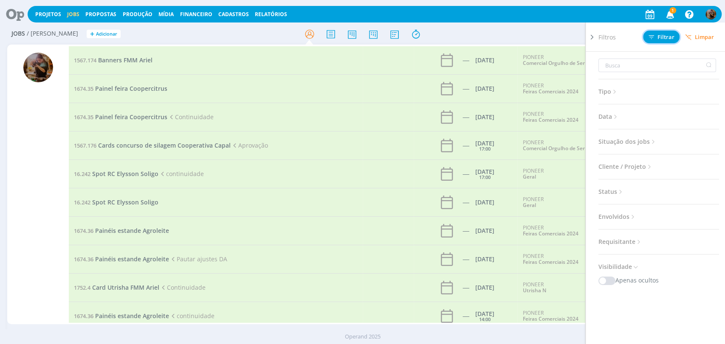
click at [674, 38] on button "Filtrar" at bounding box center [661, 37] width 37 height 13
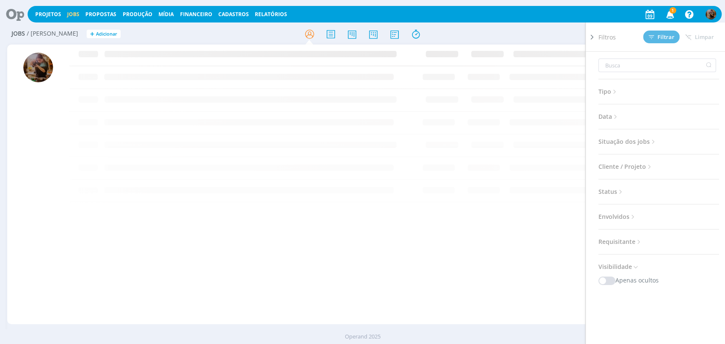
click at [569, 29] on div "Filtros Filtrar Limpar Tipo Jobs e Tarefas Data Personalizado a Situação dos jo…" at bounding box center [599, 34] width 228 height 14
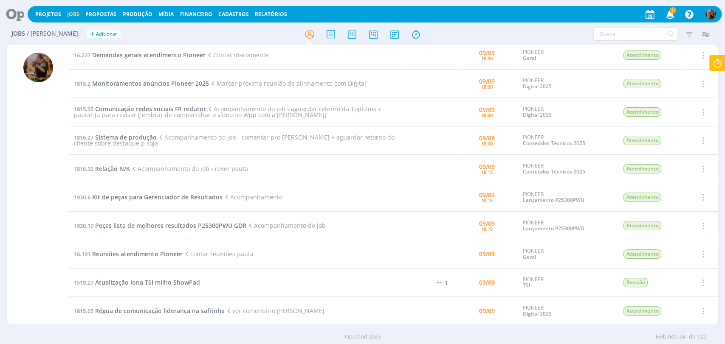
scroll to position [405, 0]
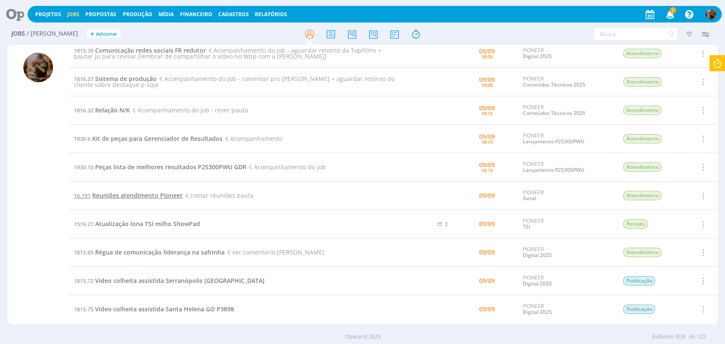
click at [169, 192] on span "Reuniões atendimento Pioneer" at bounding box center [137, 195] width 90 height 8
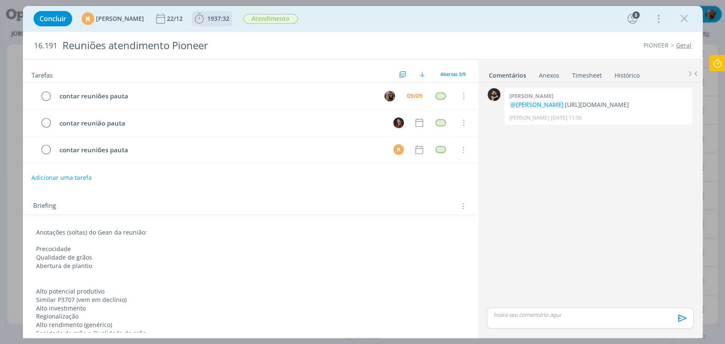
click at [226, 23] on span "1937:32" at bounding box center [212, 18] width 38 height 13
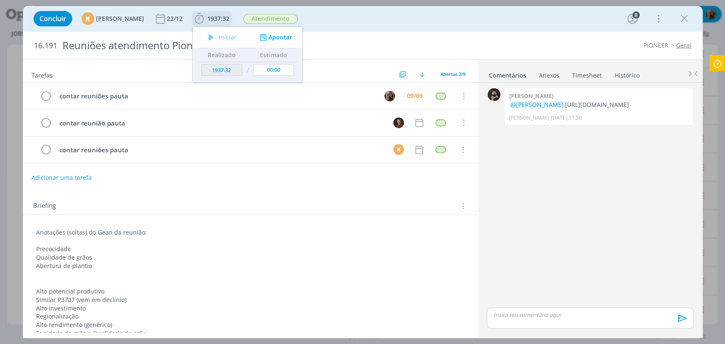
click at [292, 37] on button "Apontar" at bounding box center [274, 37] width 35 height 9
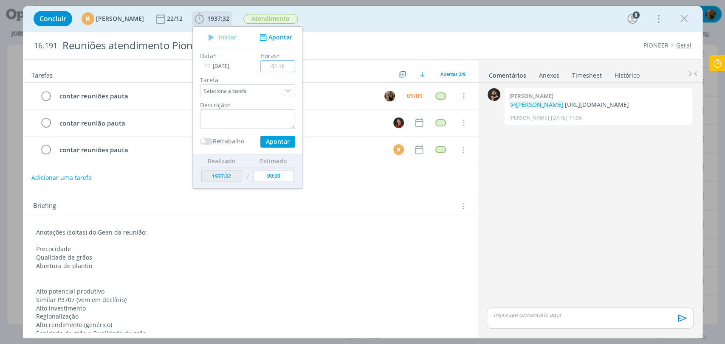
type input "01:16"
click at [287, 116] on textarea "dialog" at bounding box center [247, 120] width 95 height 20
type textarea "reunião de pauta"
click at [295, 140] on button "Apontar" at bounding box center [277, 142] width 35 height 12
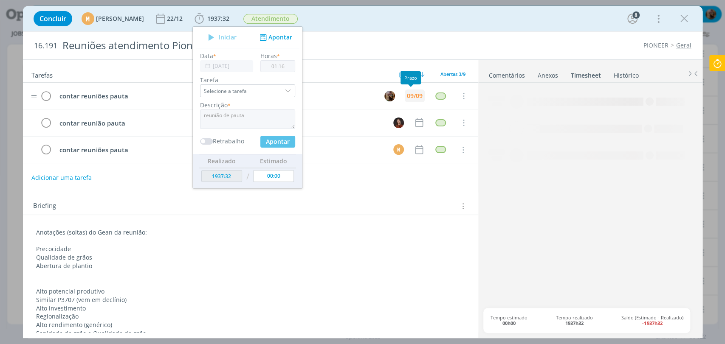
click at [415, 96] on div "09/09" at bounding box center [415, 96] width 16 height 6
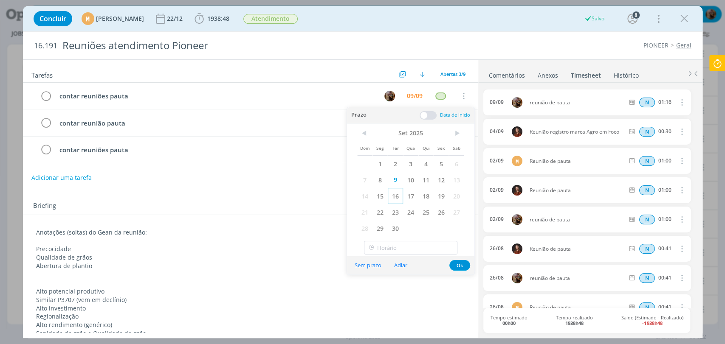
click at [399, 194] on span "16" at bounding box center [395, 196] width 15 height 16
click at [462, 266] on button "Ok" at bounding box center [459, 265] width 21 height 11
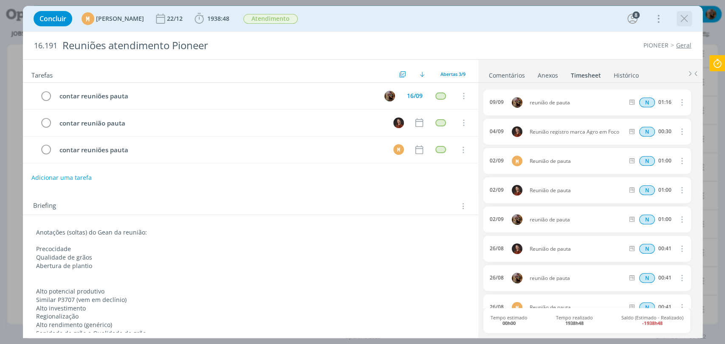
click at [684, 18] on icon "dialog" at bounding box center [684, 18] width 13 height 13
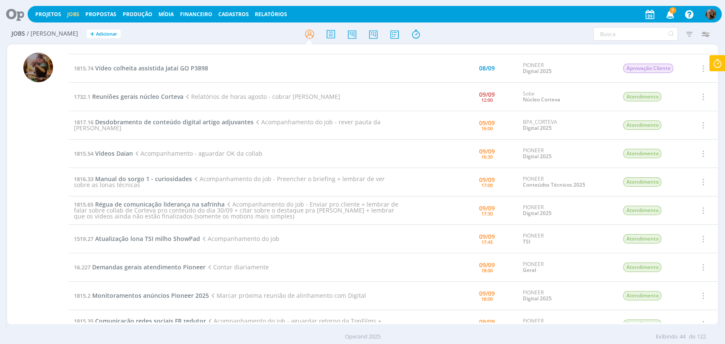
scroll to position [122, 0]
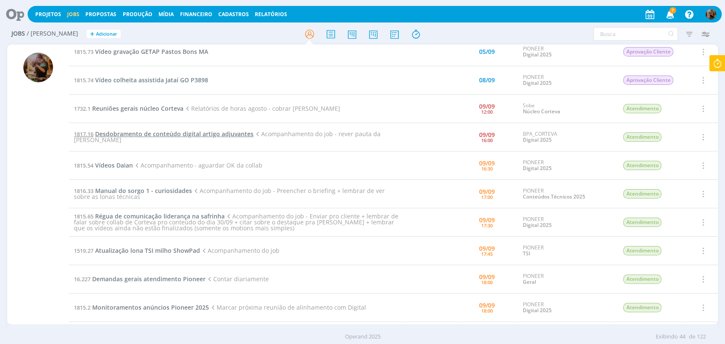
click at [220, 137] on span "Desdobramento de conteúdo digital artigo adjuvantes" at bounding box center [174, 134] width 158 height 8
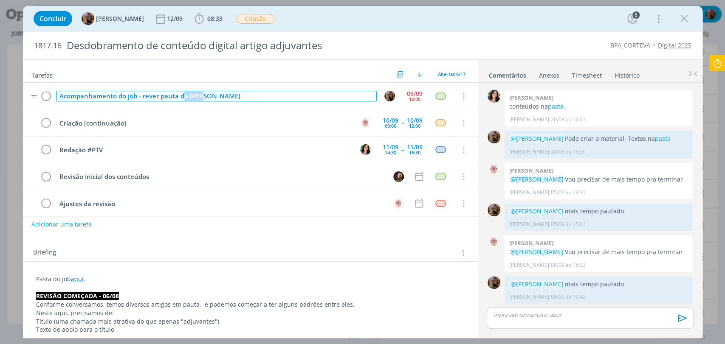
drag, startPoint x: 210, startPoint y: 98, endPoint x: 183, endPoint y: 96, distance: 26.4
click at [183, 96] on div "Acompanhamento do job - rever pauta da Tami" at bounding box center [216, 96] width 321 height 11
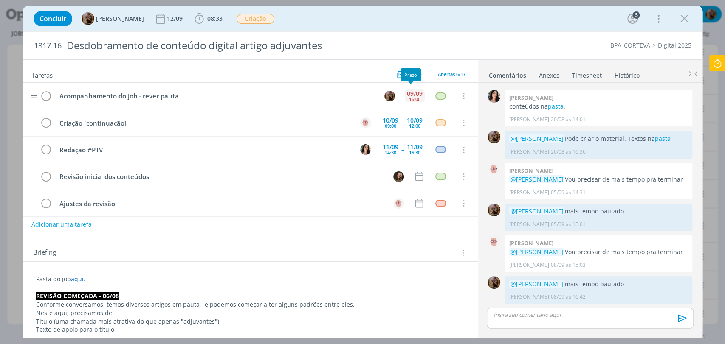
click at [411, 97] on div "16:00" at bounding box center [414, 99] width 11 height 5
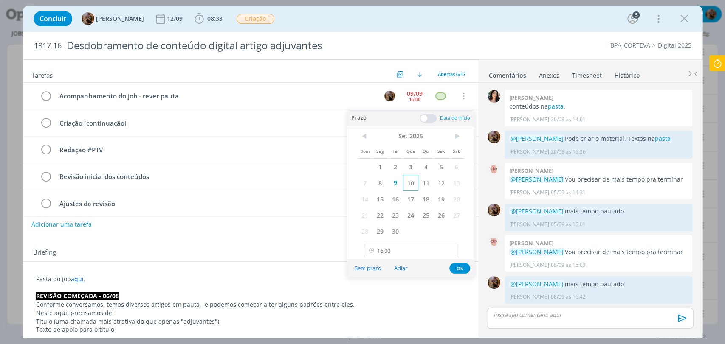
click at [408, 186] on span "10" at bounding box center [410, 183] width 15 height 16
click at [412, 248] on input "16:00" at bounding box center [410, 251] width 93 height 14
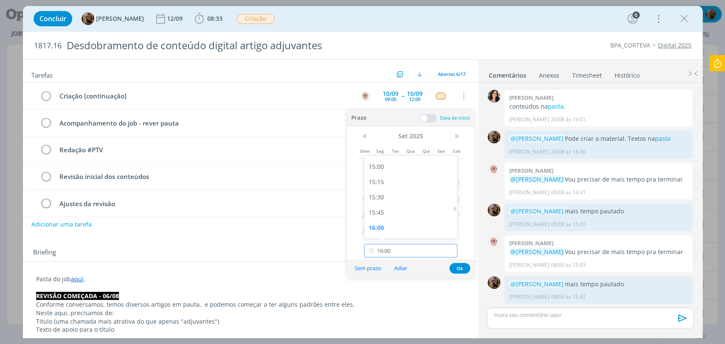
scroll to position [725, 0]
click at [392, 177] on div "12:00" at bounding box center [411, 172] width 95 height 15
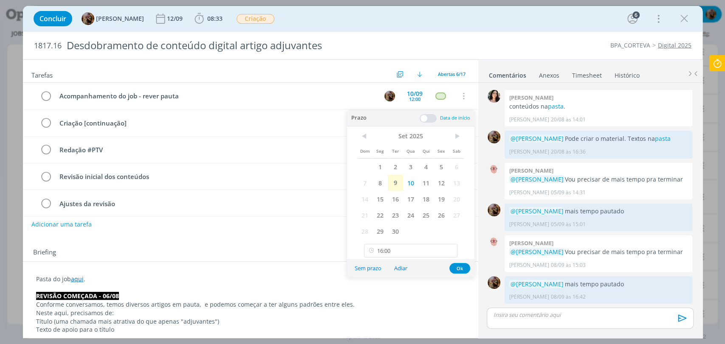
type input "12:00"
click at [459, 266] on button "Ok" at bounding box center [459, 268] width 21 height 11
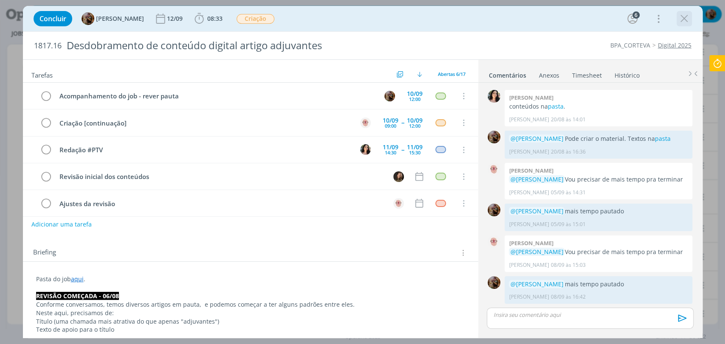
click at [678, 23] on icon "dialog" at bounding box center [684, 18] width 13 height 13
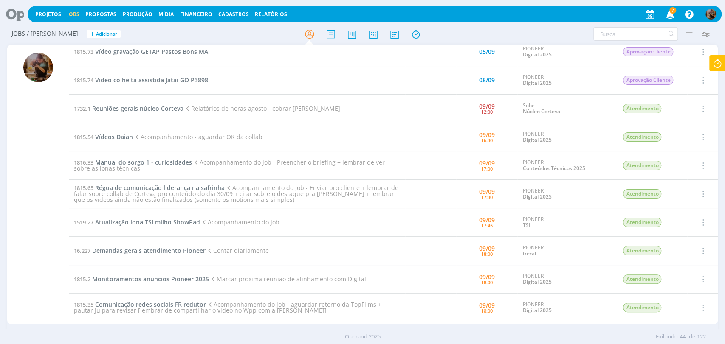
click at [131, 136] on span "Vídeos Daian" at bounding box center [114, 137] width 38 height 8
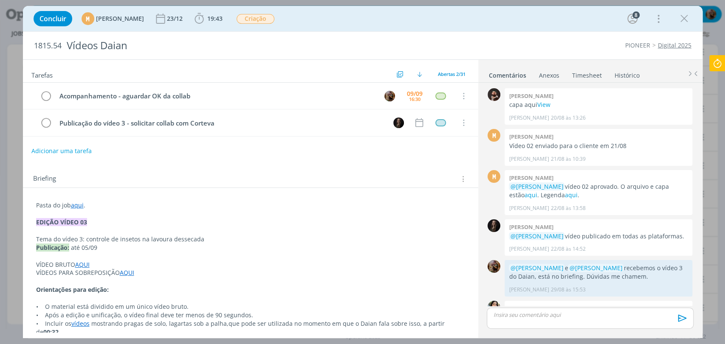
scroll to position [855, 0]
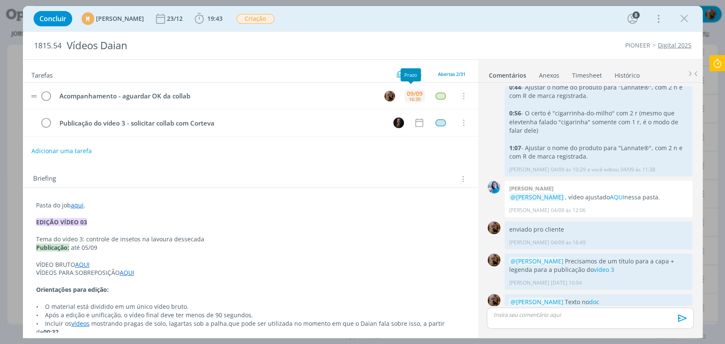
click at [413, 93] on div "09/09" at bounding box center [415, 94] width 16 height 6
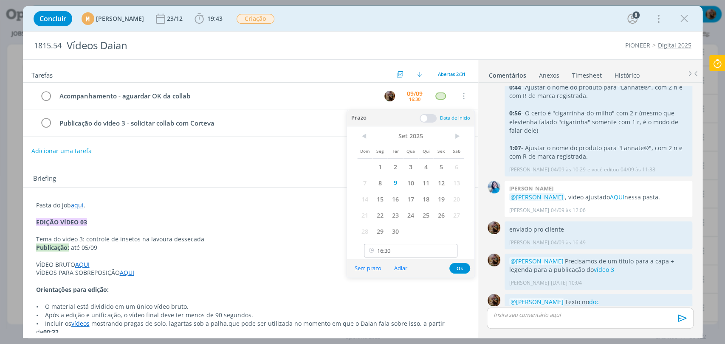
click at [413, 185] on span "10" at bounding box center [410, 183] width 15 height 16
click at [458, 269] on button "Ok" at bounding box center [459, 268] width 21 height 11
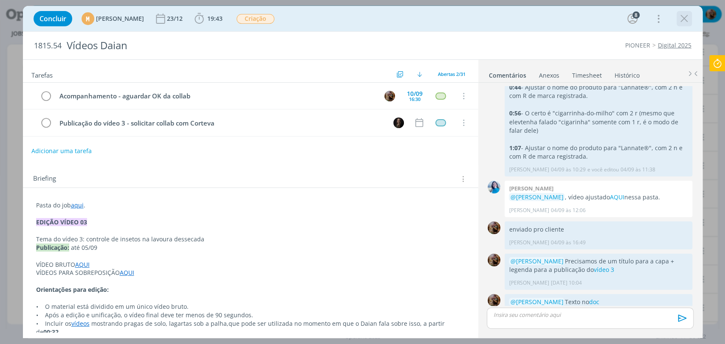
click at [687, 20] on icon "dialog" at bounding box center [684, 18] width 13 height 13
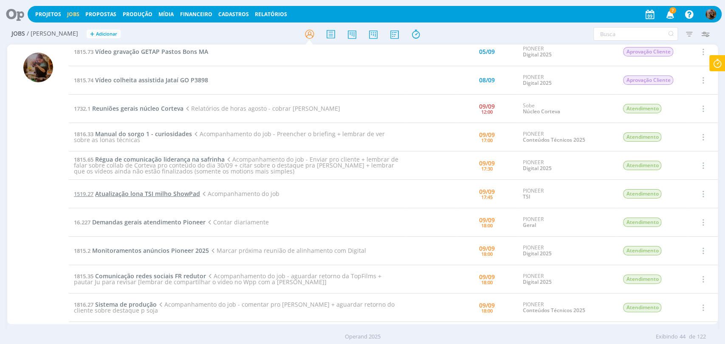
click at [166, 195] on span "Atualização lona TSI milho ShowPad" at bounding box center [147, 194] width 105 height 8
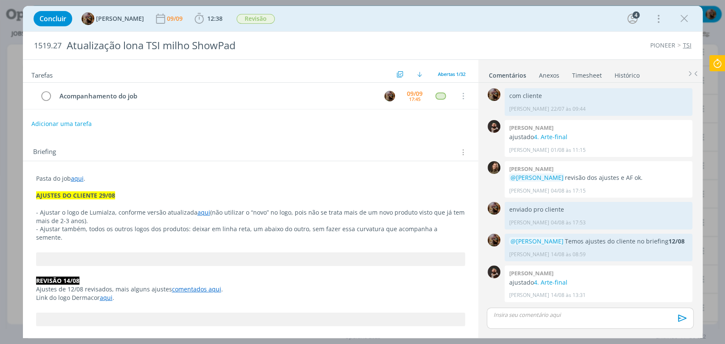
scroll to position [707, 0]
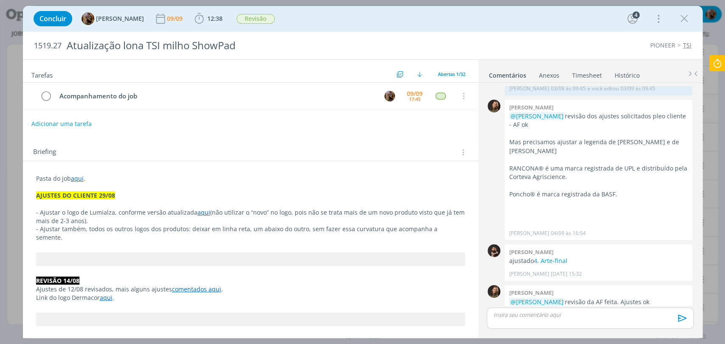
click at [552, 311] on p "dialog" at bounding box center [589, 315] width 193 height 8
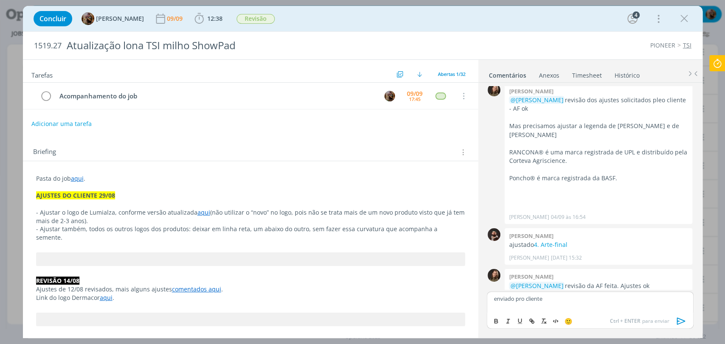
click at [681, 321] on icon "dialog" at bounding box center [681, 321] width 13 height 13
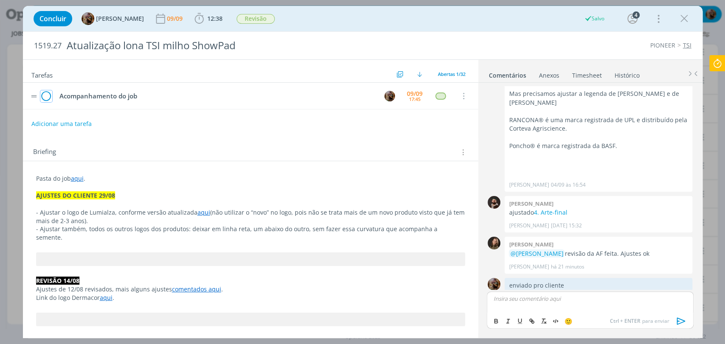
click at [48, 97] on icon "dialog" at bounding box center [46, 96] width 12 height 13
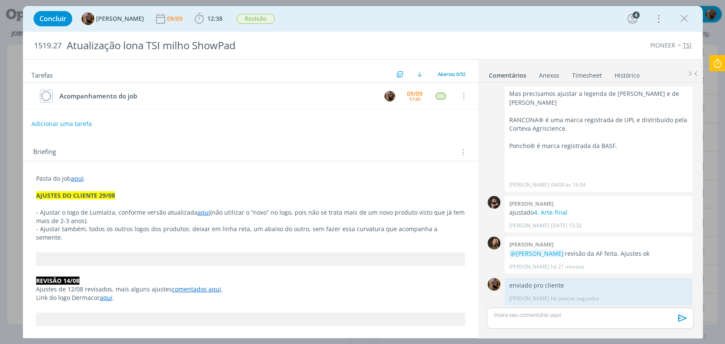
scroll to position [740, 0]
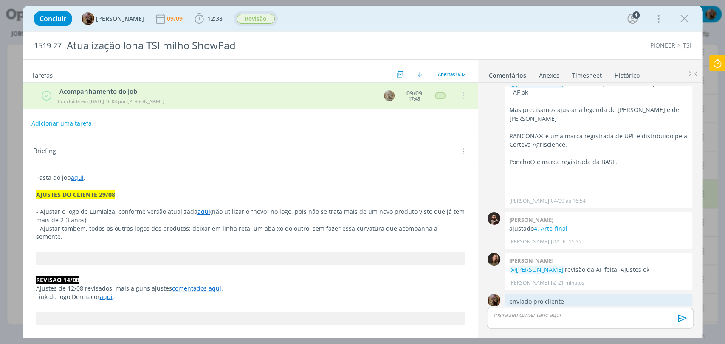
click at [261, 15] on span "Revisão" at bounding box center [255, 19] width 38 height 10
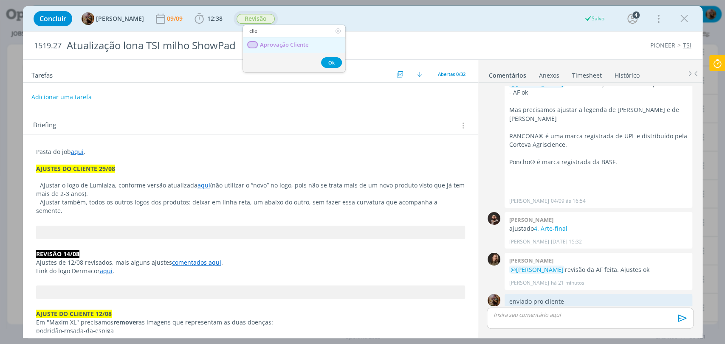
type input "clie"
click at [271, 43] on span "Aprovação Cliente" at bounding box center [283, 45] width 48 height 7
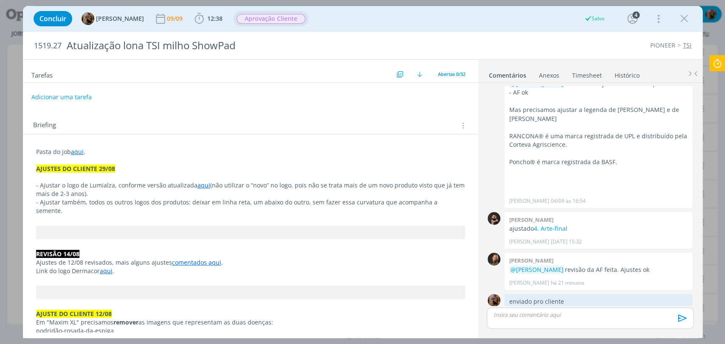
click at [592, 79] on ul "Comentários Anexos 0 Timesheet Histórico" at bounding box center [590, 71] width 224 height 23
click at [588, 76] on link "Timesheet" at bounding box center [586, 74] width 31 height 12
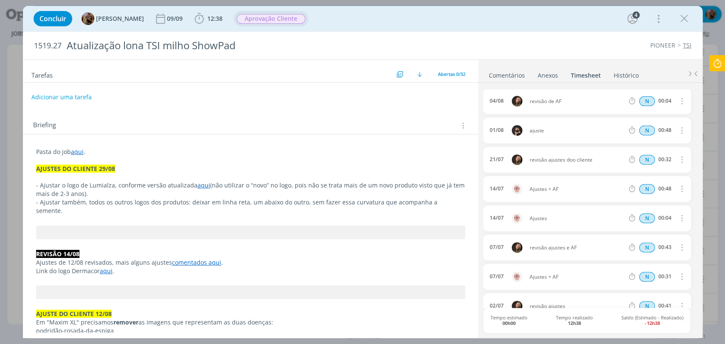
scroll to position [0, 0]
click at [681, 21] on icon "dialog" at bounding box center [684, 18] width 13 height 13
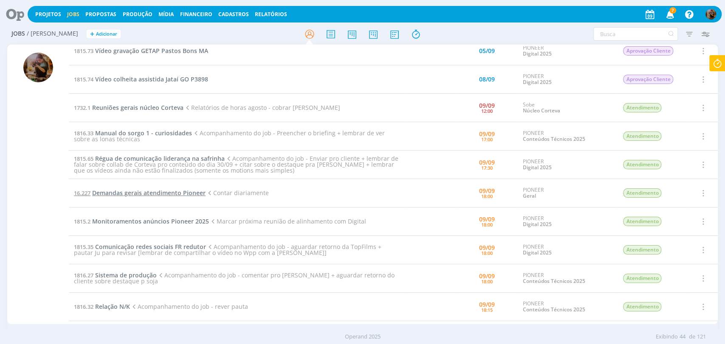
scroll to position [122, 0]
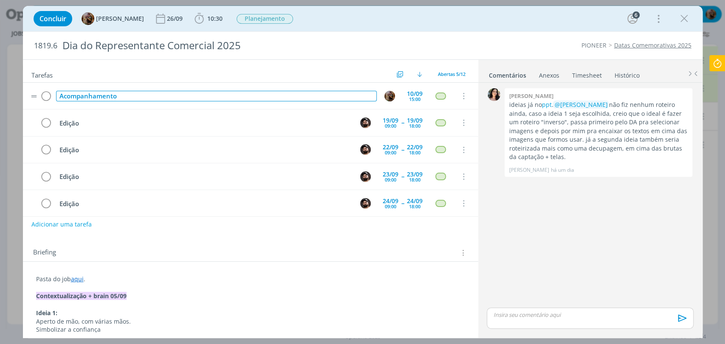
click at [128, 101] on div "Acompanhamento" at bounding box center [216, 96] width 321 height 11
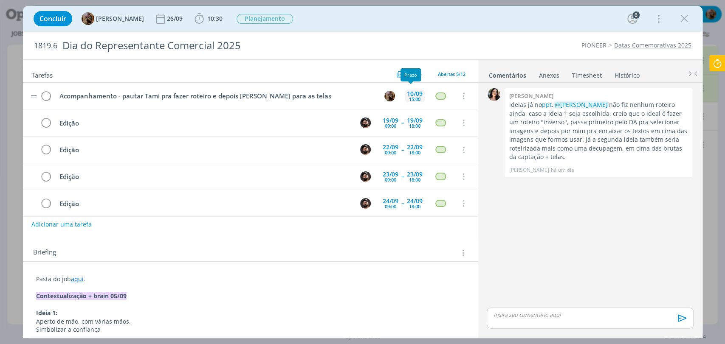
click at [413, 100] on div "15:00" at bounding box center [414, 99] width 11 height 5
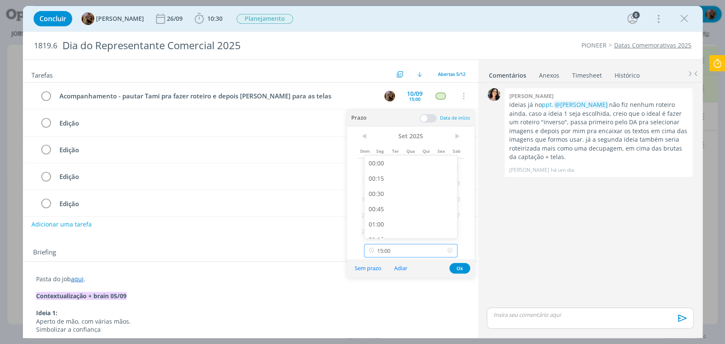
click at [408, 248] on input "15:00" at bounding box center [410, 251] width 93 height 14
click at [397, 194] on div "16:00" at bounding box center [411, 194] width 95 height 15
type input "16:00"
click at [458, 269] on button "Ok" at bounding box center [459, 268] width 21 height 11
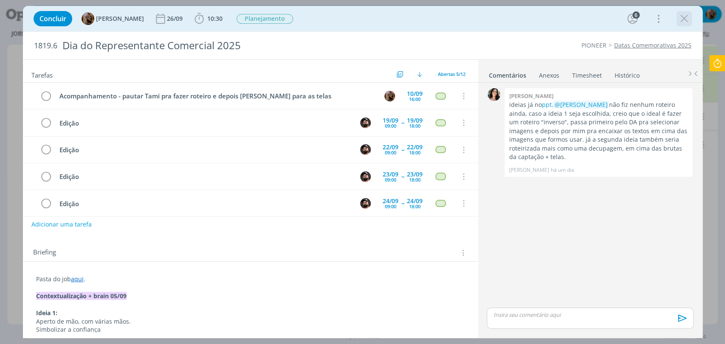
click at [685, 20] on icon "dialog" at bounding box center [684, 18] width 13 height 13
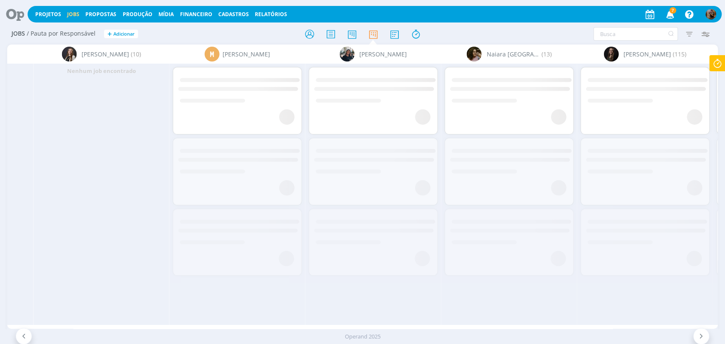
scroll to position [0, 1319]
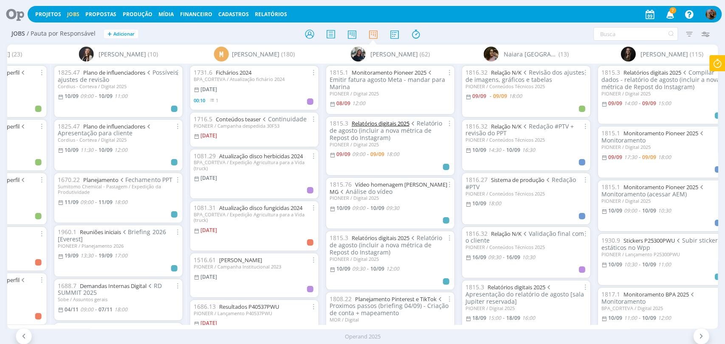
drag, startPoint x: 384, startPoint y: 72, endPoint x: 372, endPoint y: 120, distance: 49.0
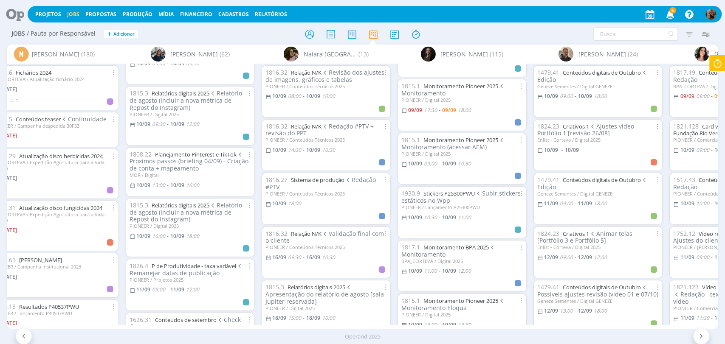
scroll to position [141, 0]
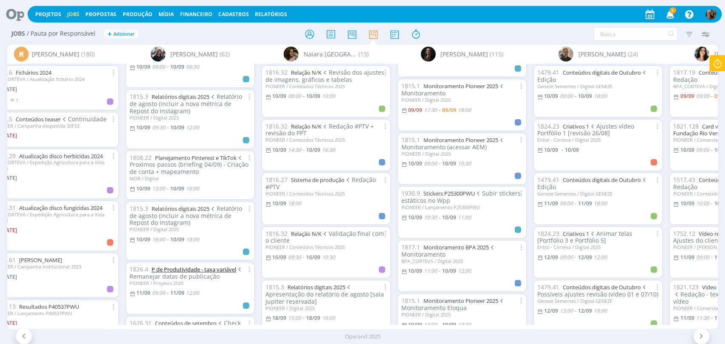
click at [186, 267] on link "P de Produtividade - taxa variável" at bounding box center [194, 270] width 84 height 8
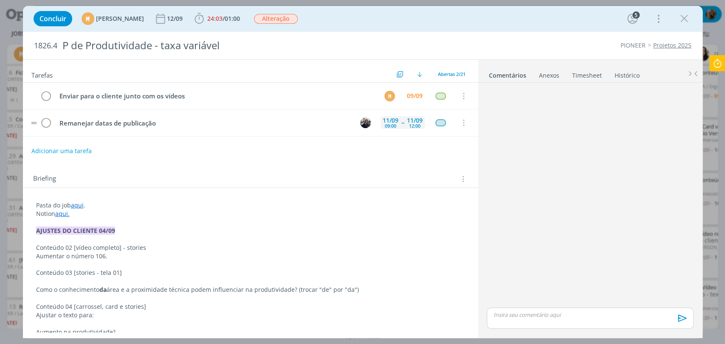
click at [387, 127] on div "09:00" at bounding box center [390, 126] width 11 height 5
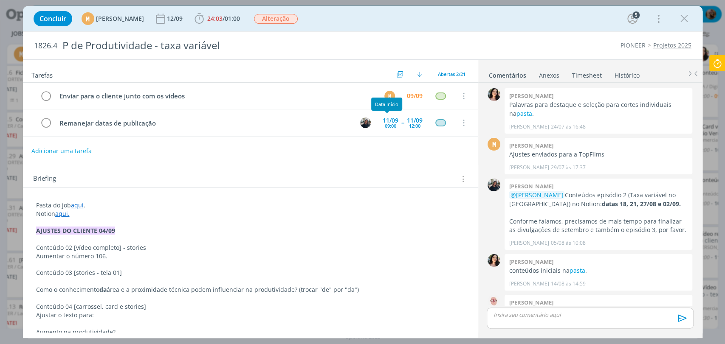
scroll to position [523, 0]
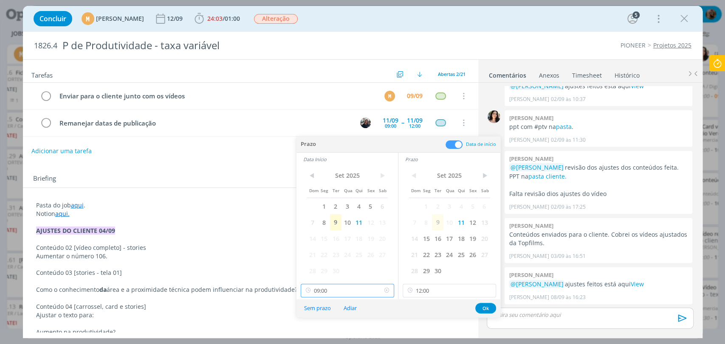
click at [336, 286] on input "09:00" at bounding box center [347, 291] width 93 height 14
click at [324, 252] on div "09:30" at bounding box center [348, 251] width 95 height 15
type input "09:30"
click at [483, 307] on button "Ok" at bounding box center [485, 308] width 21 height 11
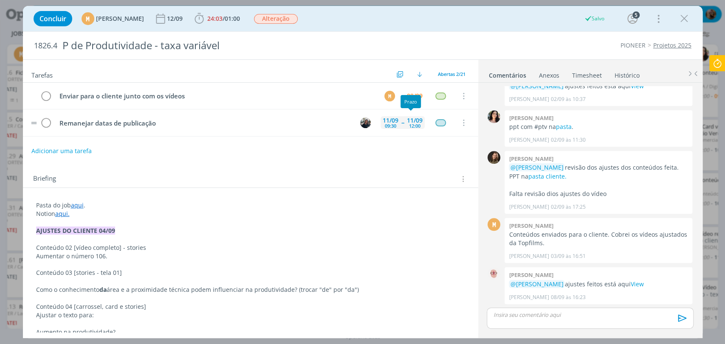
click at [411, 127] on div "12:00" at bounding box center [414, 126] width 11 height 5
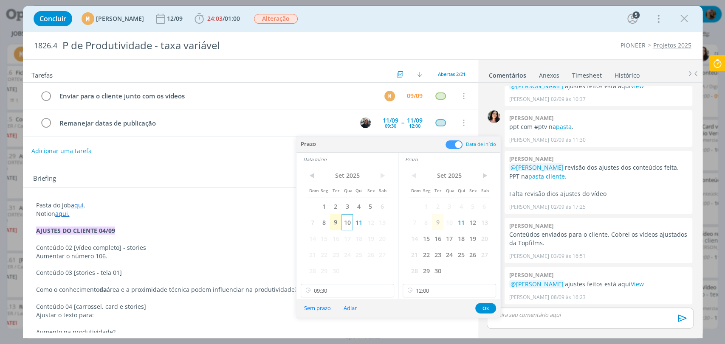
click at [348, 227] on span "10" at bounding box center [346, 222] width 11 height 16
click at [450, 221] on span "10" at bounding box center [448, 222] width 11 height 16
click at [485, 308] on button "Ok" at bounding box center [485, 308] width 21 height 11
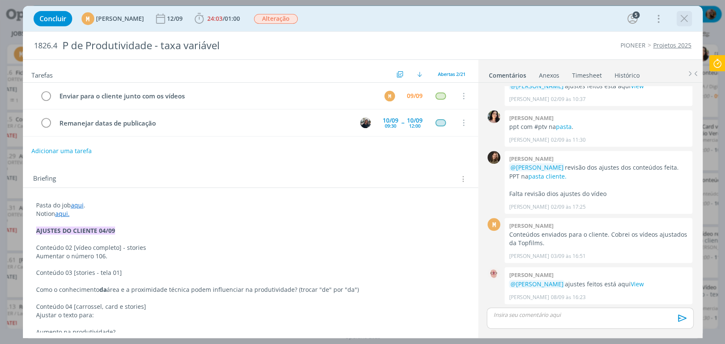
click at [685, 19] on icon "dialog" at bounding box center [684, 18] width 13 height 13
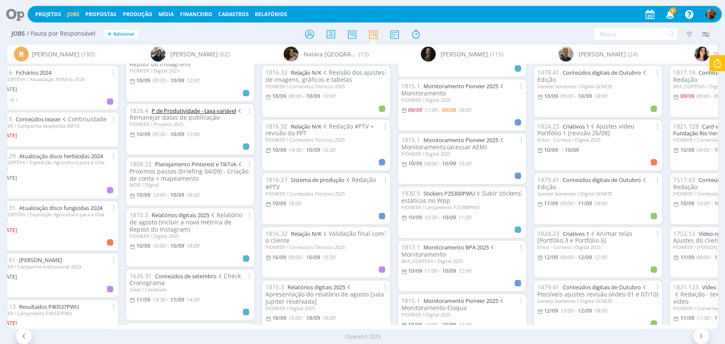
scroll to position [141, 0]
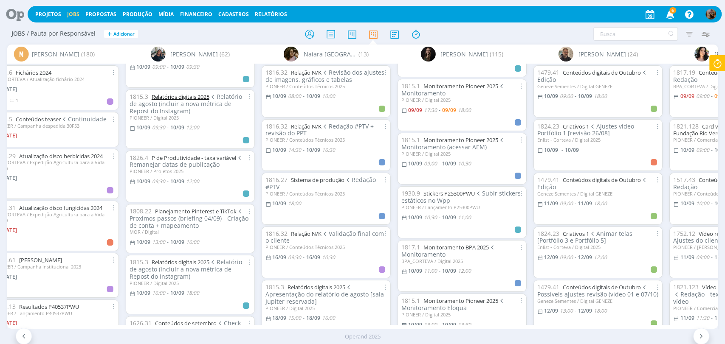
click at [194, 97] on link "Relatórios digitais 2025" at bounding box center [181, 97] width 58 height 8
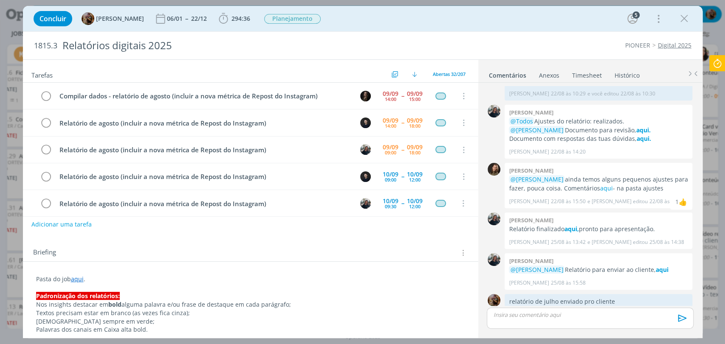
scroll to position [80, 0]
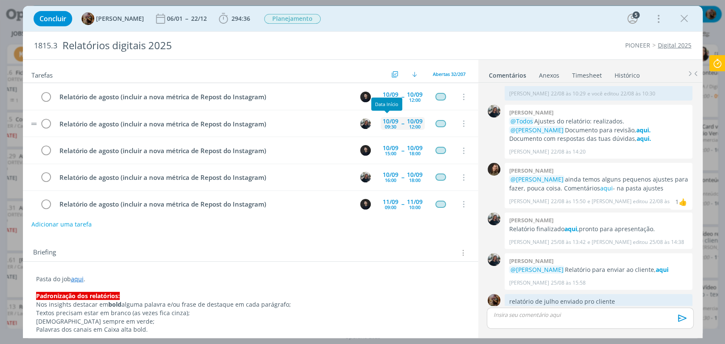
click at [388, 125] on div "09:30" at bounding box center [390, 126] width 11 height 5
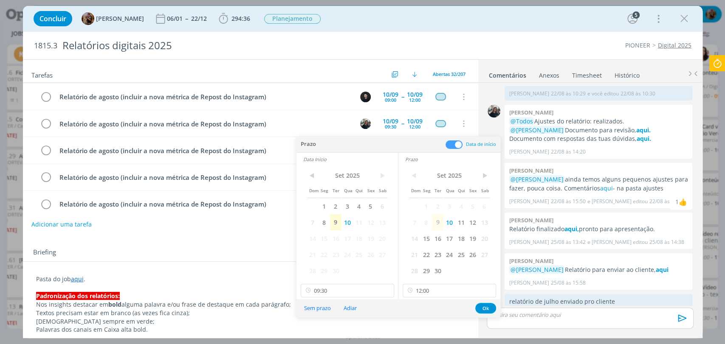
click at [460, 223] on span "11" at bounding box center [460, 222] width 11 height 16
click at [360, 224] on span "11" at bounding box center [358, 222] width 11 height 16
click at [356, 290] on input "09:30" at bounding box center [347, 291] width 93 height 14
type input "09:00"
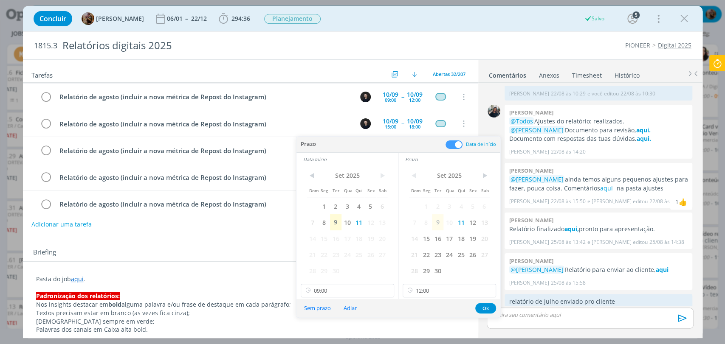
scroll to position [516, 0]
click at [487, 310] on button "Ok" at bounding box center [485, 308] width 21 height 11
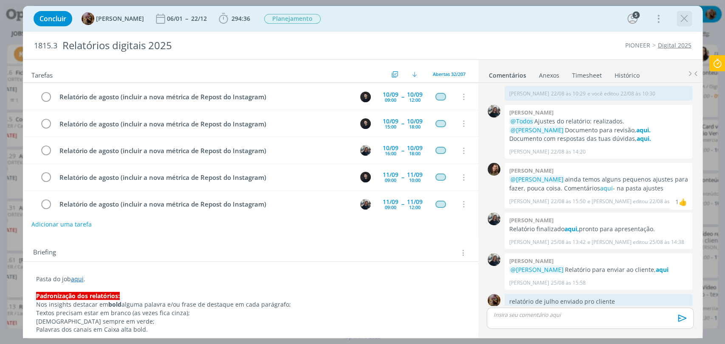
click at [683, 20] on icon "dialog" at bounding box center [684, 18] width 13 height 13
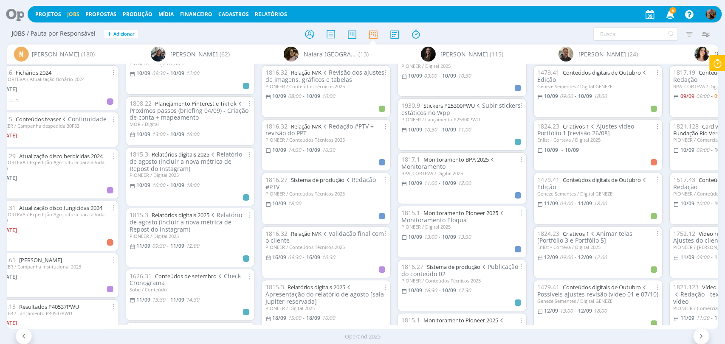
scroll to position [141, 0]
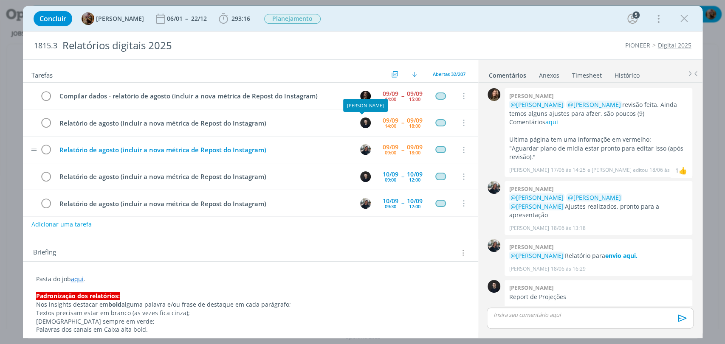
scroll to position [928, 0]
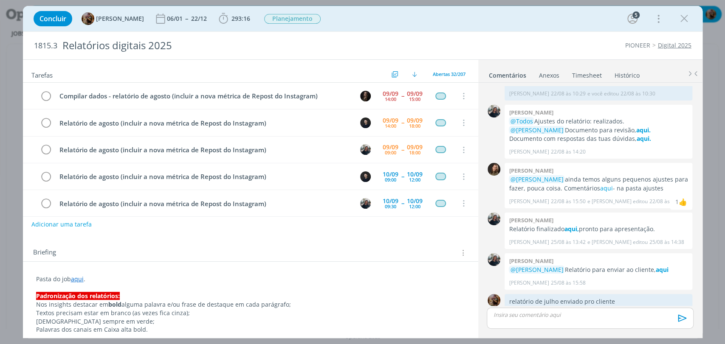
click at [393, 1] on div "Concluir [PERSON_NAME] 06/01 -- 22/12 293:16 Apontar Data * [DATE] Horas * 00:0…" at bounding box center [362, 172] width 725 height 344
click at [585, 72] on link "Timesheet" at bounding box center [586, 74] width 31 height 12
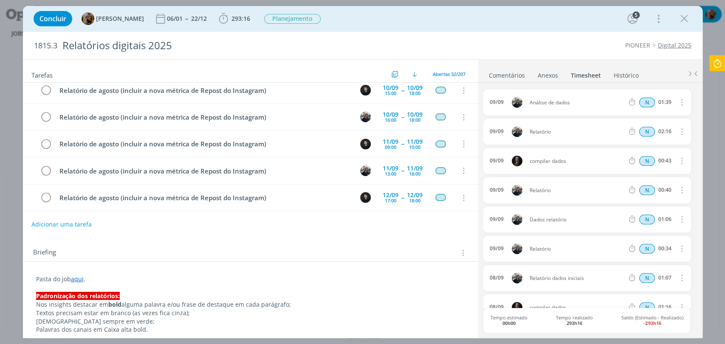
scroll to position [141, 0]
click at [389, 170] on div "13:00" at bounding box center [390, 172] width 11 height 5
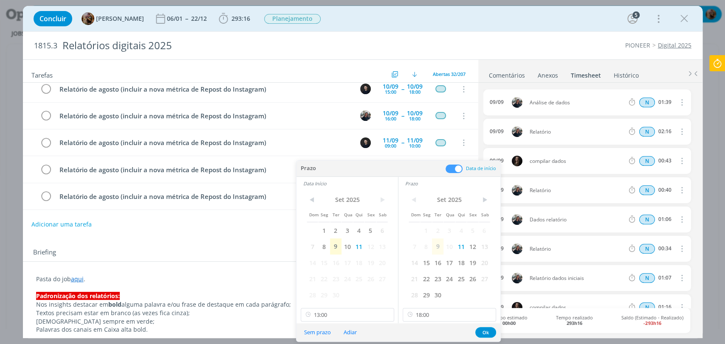
click at [339, 307] on div "< [DATE] > Dom Seg Ter Qua Qui Sex Sab 1 2 3 4 5 6 7 8 9 10 11 12 13 14 15 16 1…" at bounding box center [346, 256] width 101 height 133
click at [341, 311] on input "13:00" at bounding box center [347, 315] width 93 height 14
click at [326, 286] on div "14:30" at bounding box center [348, 289] width 95 height 15
type input "14:30"
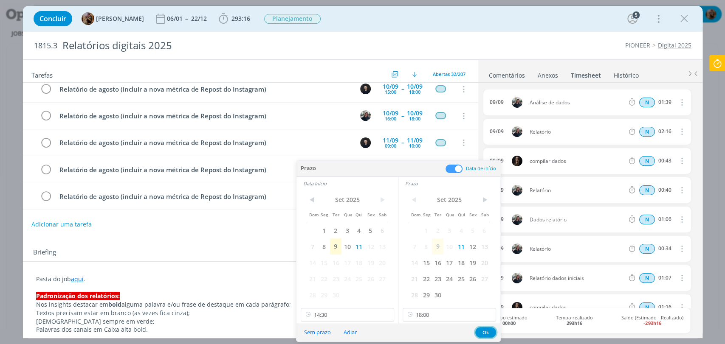
click at [481, 330] on button "Ok" at bounding box center [485, 332] width 21 height 11
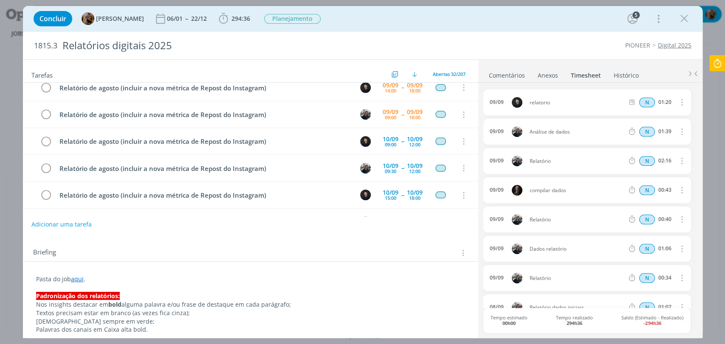
scroll to position [0, 0]
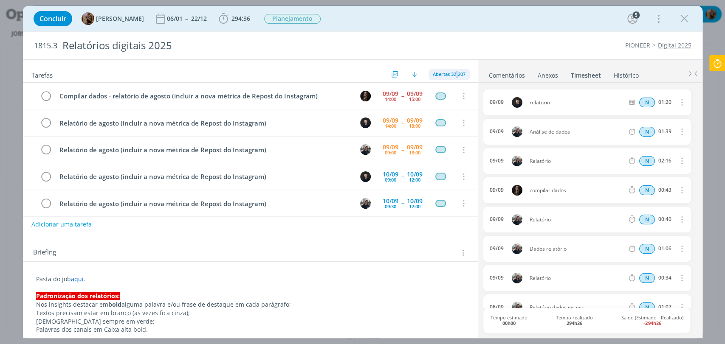
click at [433, 74] on span "Abertas 32/207" at bounding box center [449, 74] width 33 height 6
click at [503, 74] on link "Comentários" at bounding box center [506, 74] width 37 height 12
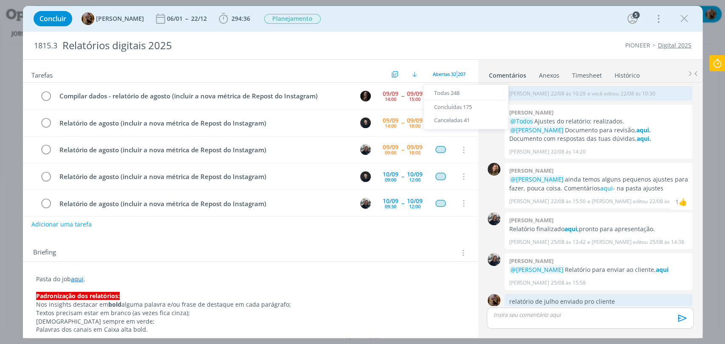
click at [625, 74] on link "Histórico" at bounding box center [627, 74] width 26 height 12
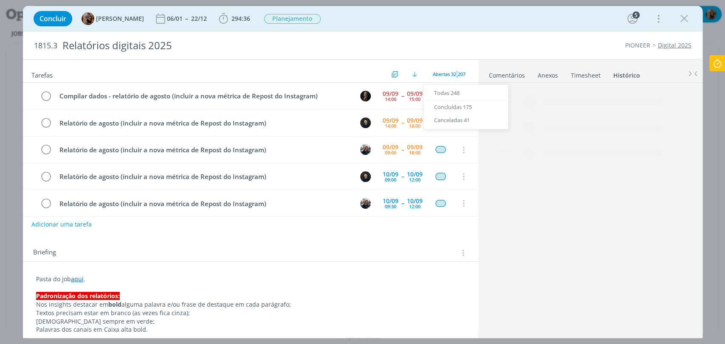
click at [565, 23] on div "Concluir Amanda Rodrigues 06/01 -- 22/12 294:36 Iniciar Apontar Data * 09/09/20…" at bounding box center [362, 18] width 667 height 20
click at [451, 55] on div "1815.3 Relatórios digitais 2025 PIONEER Digital 2025" at bounding box center [362, 46] width 679 height 28
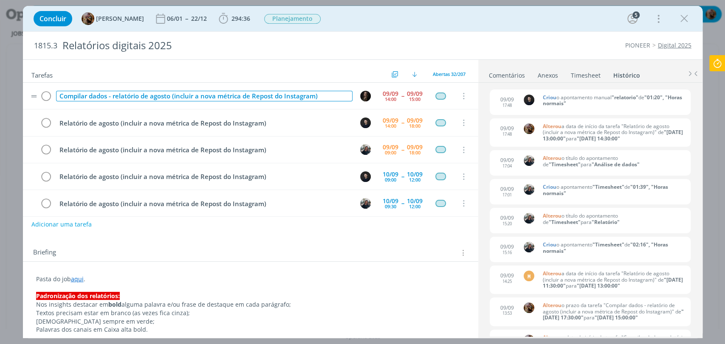
click at [320, 100] on div "Compilar dados - relatório de agosto (incluir a nova métrica de Repost do Insta…" at bounding box center [204, 96] width 296 height 11
copy div "Compilar dados - relatório de agosto (incluir a nova métrica de Repost do Insta…"
click at [84, 222] on button "Adicionar uma tarefa" at bounding box center [61, 224] width 60 height 14
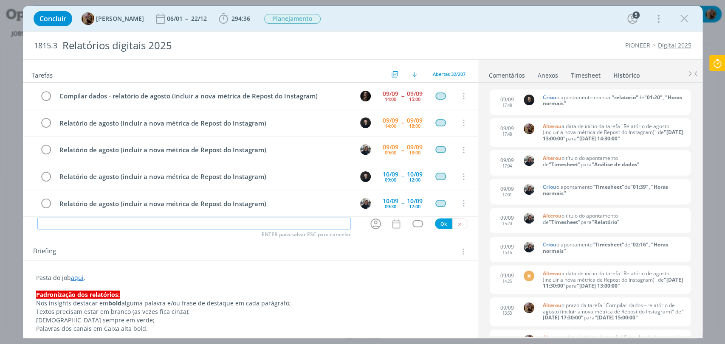
paste input "Compilar dados - relatório de agosto (incluir a nova métrica de Repost do Insta…"
click at [265, 222] on input "Compilar dados - relatório de agosto (incluir a nova métrica de Repost do Insta…" at bounding box center [193, 224] width 313 height 12
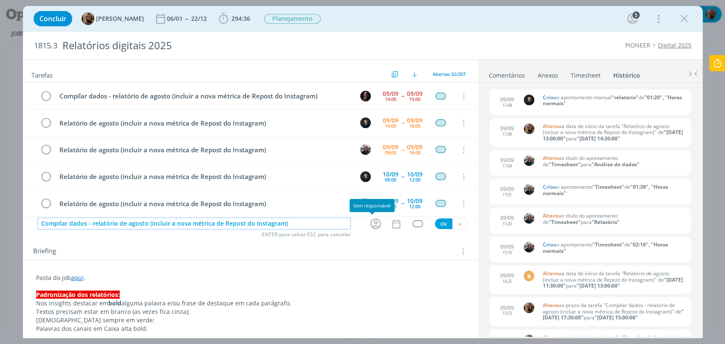
click at [370, 225] on icon "dialog" at bounding box center [375, 224] width 11 height 11
type input "Compilar dados - relatório de agosto (incluir a nova métrica de Repost do Insta…"
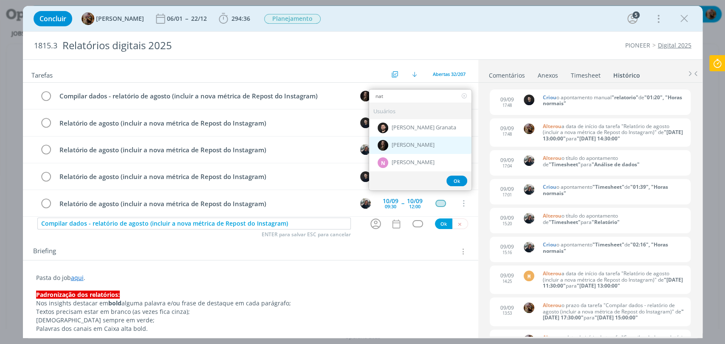
type input "nat"
click at [399, 146] on span "[PERSON_NAME]" at bounding box center [412, 145] width 43 height 7
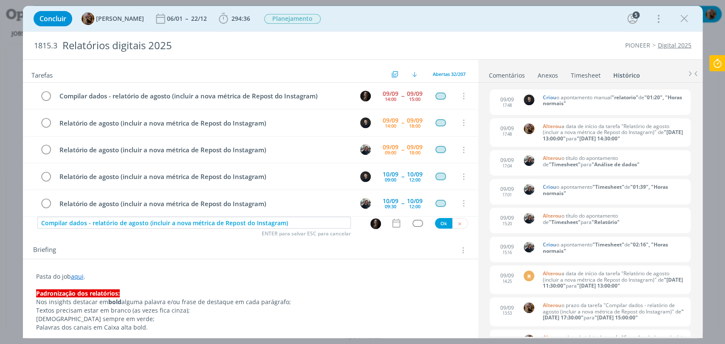
click at [391, 221] on icon "dialog" at bounding box center [396, 223] width 11 height 11
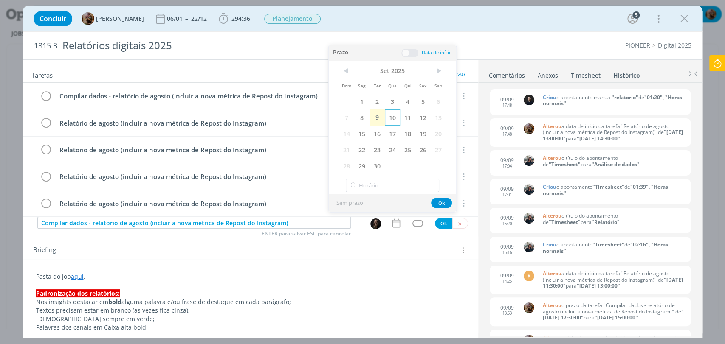
click at [397, 116] on span "10" at bounding box center [392, 118] width 15 height 16
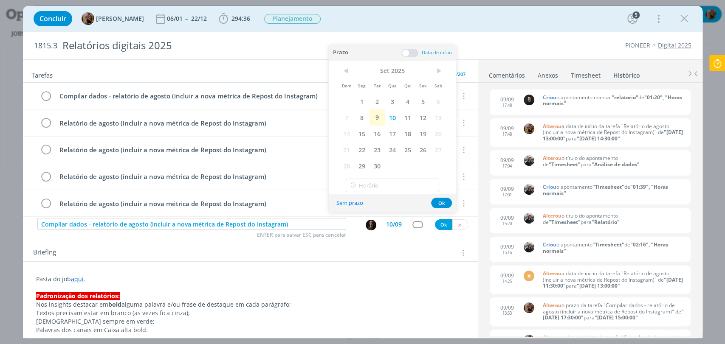
click at [410, 51] on span at bounding box center [409, 53] width 17 height 8
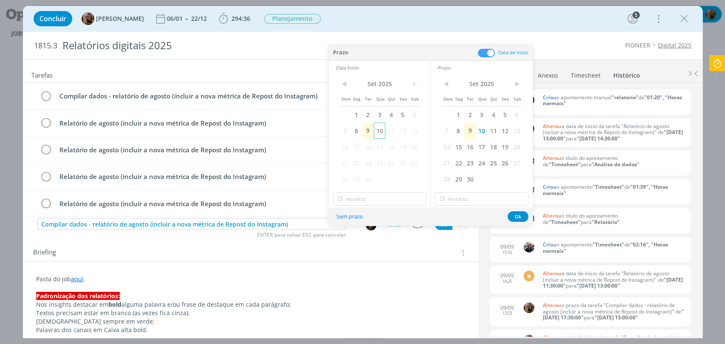
drag, startPoint x: 382, startPoint y: 129, endPoint x: 385, endPoint y: 174, distance: 44.7
click at [381, 129] on span "10" at bounding box center [379, 131] width 11 height 16
click at [391, 197] on input "18:00" at bounding box center [379, 199] width 93 height 14
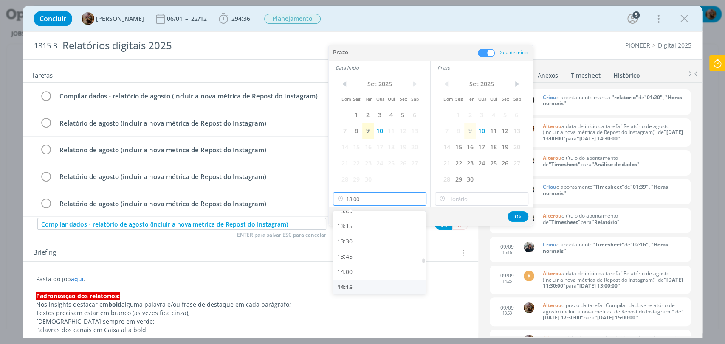
scroll to position [800, 0]
click at [372, 241] on div "13:30" at bounding box center [380, 244] width 95 height 15
type input "13:30"
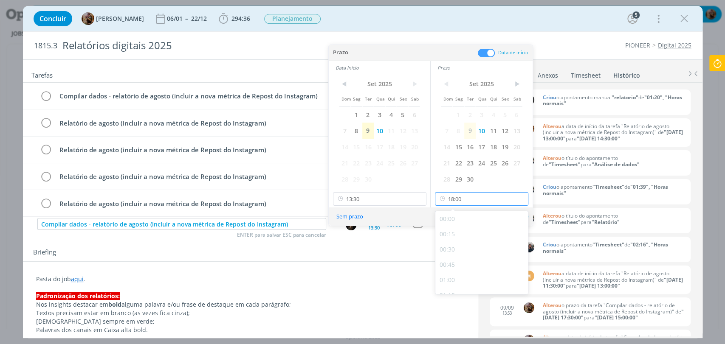
click at [464, 201] on input "18:00" at bounding box center [481, 199] width 93 height 14
click at [462, 239] on div "16:30" at bounding box center [482, 239] width 95 height 15
type input "16:30"
click at [512, 218] on button "Ok" at bounding box center [517, 216] width 21 height 11
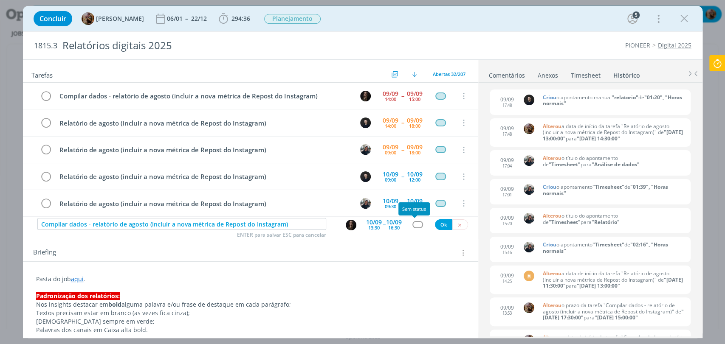
click at [416, 224] on div "dialog" at bounding box center [417, 224] width 11 height 7
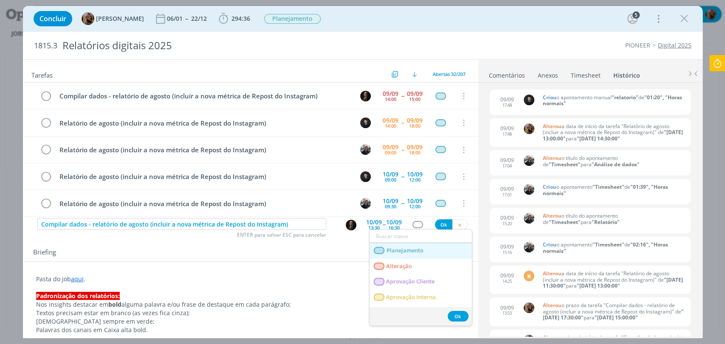
click at [401, 248] on span "Planejamento" at bounding box center [404, 251] width 37 height 7
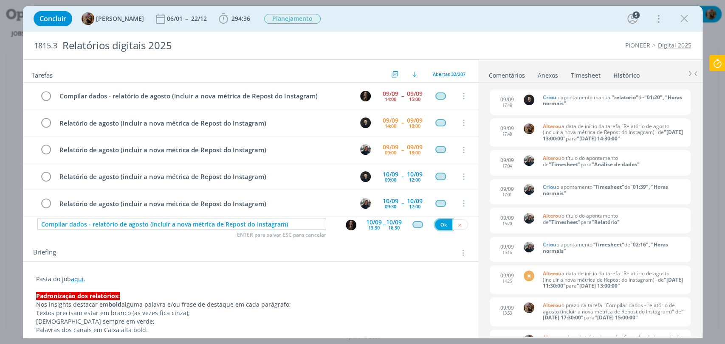
click at [439, 224] on button "Ok" at bounding box center [443, 224] width 17 height 11
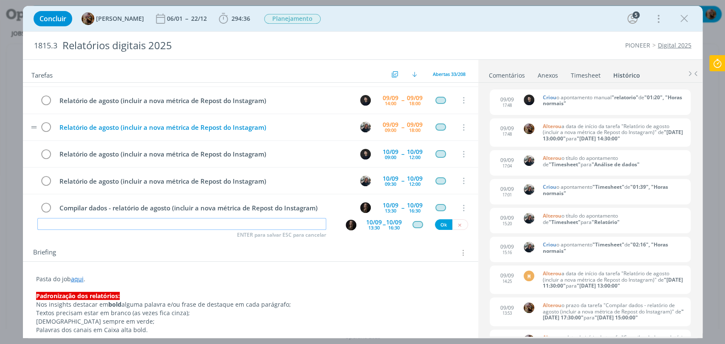
scroll to position [47, 0]
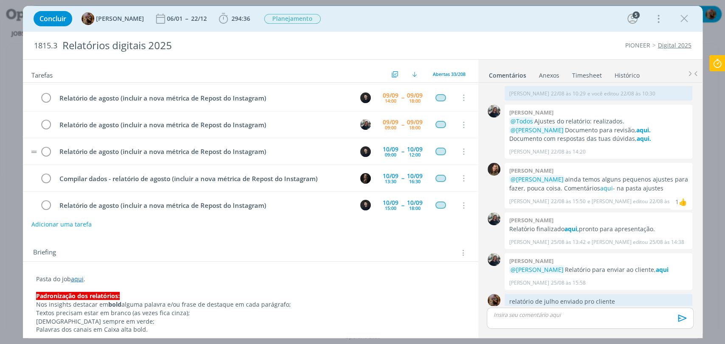
scroll to position [47, 0]
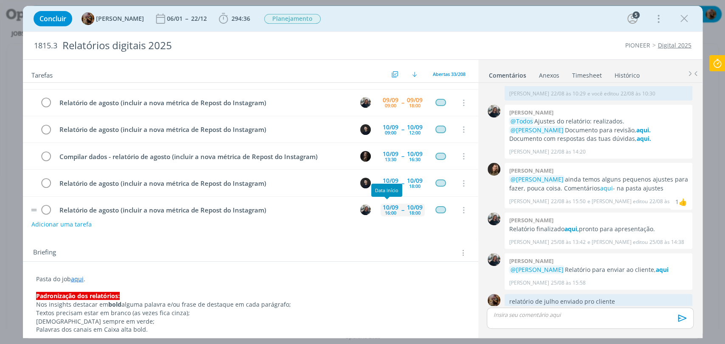
click at [385, 211] on div "16:00" at bounding box center [390, 213] width 11 height 5
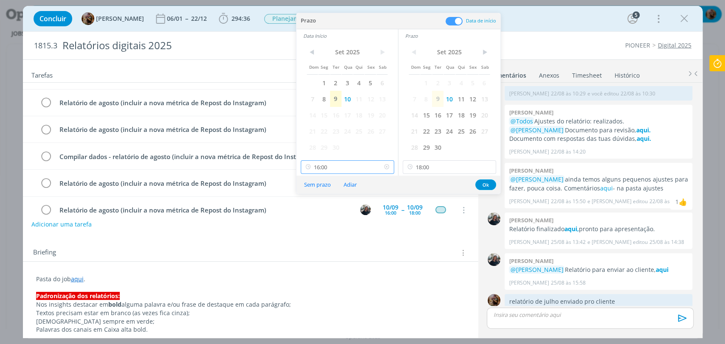
click at [364, 166] on input "16:00" at bounding box center [347, 167] width 93 height 14
click at [340, 234] on div "16:30" at bounding box center [348, 235] width 95 height 15
type input "16:30"
click at [486, 184] on button "Ok" at bounding box center [485, 185] width 21 height 11
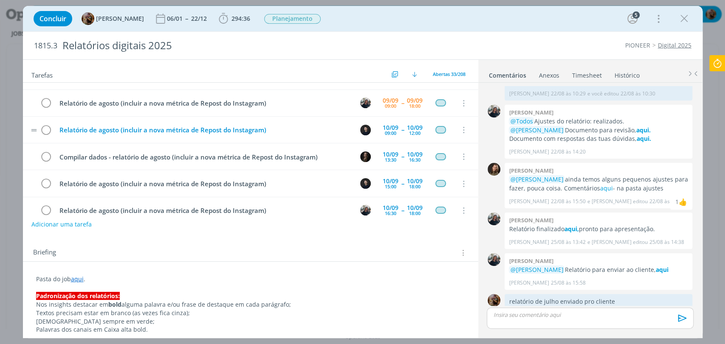
scroll to position [47, 0]
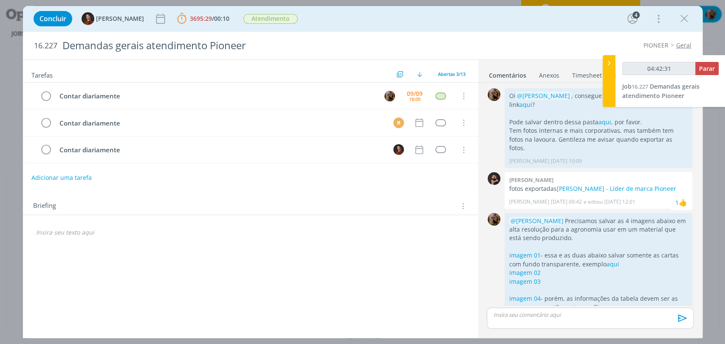
scroll to position [90, 0]
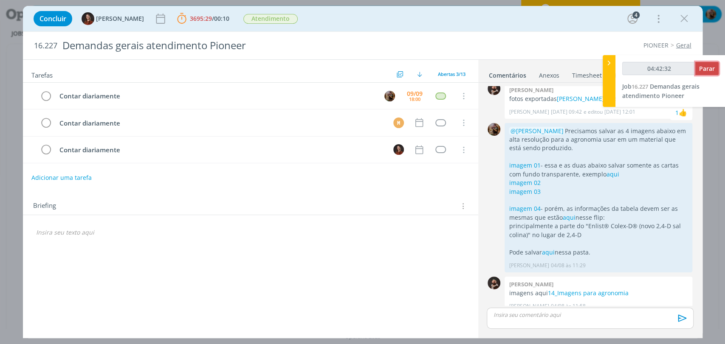
click at [709, 68] on span "Parar" at bounding box center [707, 69] width 16 height 8
click at [713, 69] on span "Parar" at bounding box center [707, 69] width 16 height 8
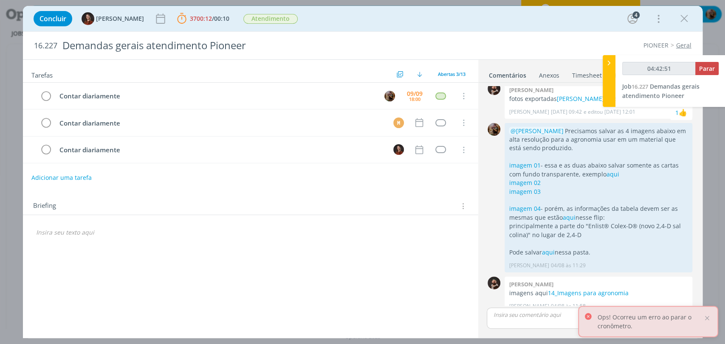
type input "04:42:52"
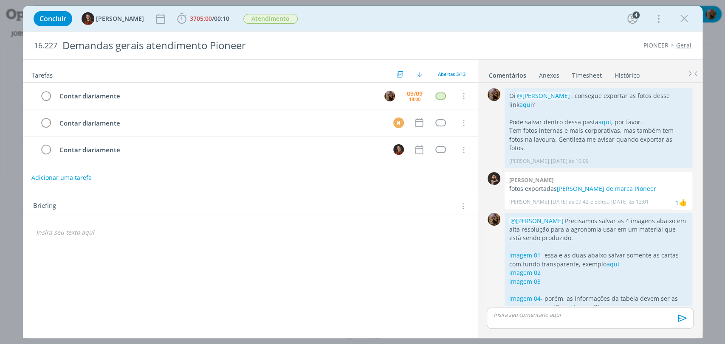
scroll to position [90, 0]
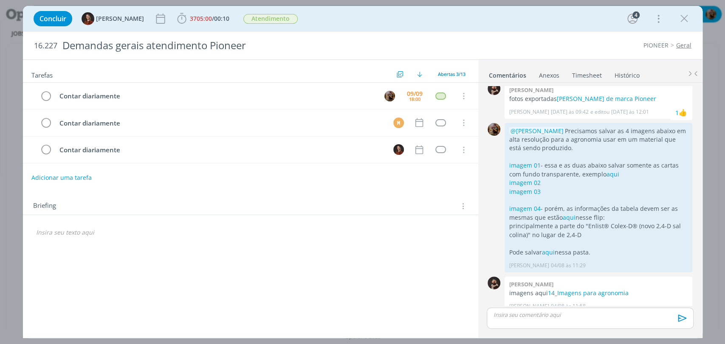
click at [592, 72] on link "Timesheet" at bounding box center [586, 74] width 31 height 12
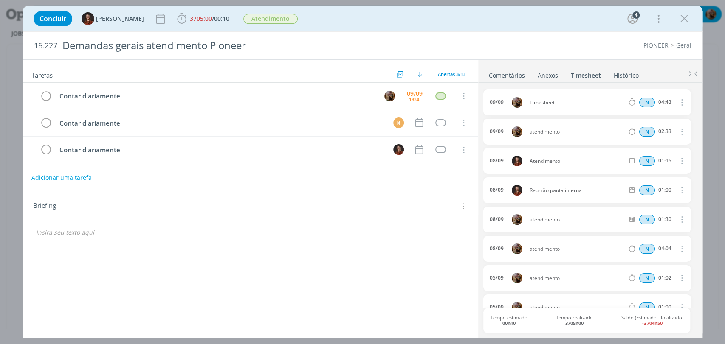
click at [677, 103] on icon "dialog" at bounding box center [680, 102] width 9 height 10
click at [662, 132] on link "Editar" at bounding box center [657, 131] width 67 height 14
drag, startPoint x: 546, startPoint y: 102, endPoint x: 523, endPoint y: 104, distance: 23.0
click at [526, 106] on span "Timesheet" at bounding box center [550, 102] width 49 height 9
click at [660, 100] on input "04:43" at bounding box center [664, 102] width 18 height 9
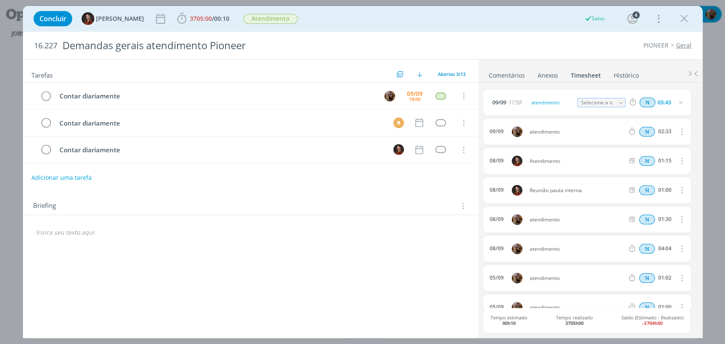
type input "03:43"
click at [666, 115] on div "[DATE] 17:58 atendimento Selecione a tarefa N 03:43" at bounding box center [586, 104] width 207 height 28
click at [679, 104] on icon "dialog" at bounding box center [680, 102] width 7 height 7
click at [412, 93] on div "09/09" at bounding box center [415, 94] width 16 height 6
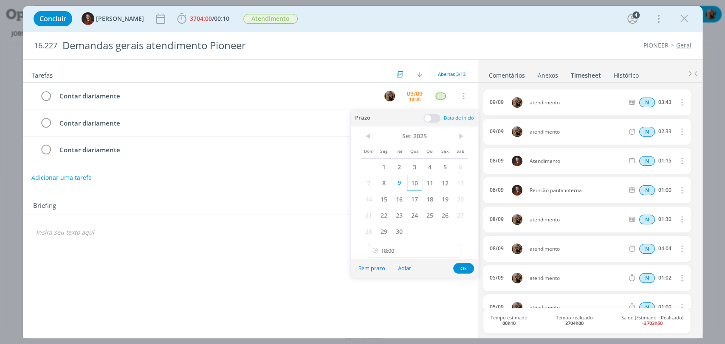
click at [417, 186] on span "10" at bounding box center [414, 183] width 15 height 16
click at [459, 268] on button "Ok" at bounding box center [463, 268] width 21 height 11
